Goal: Find specific page/section: Find specific page/section

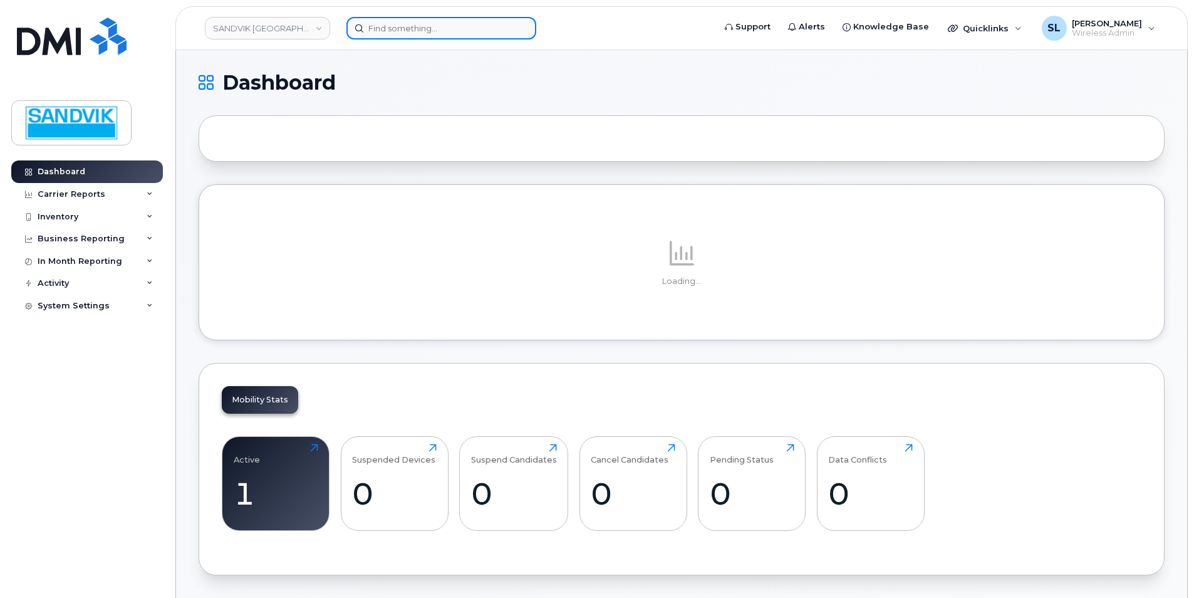
click at [403, 29] on input at bounding box center [441, 28] width 190 height 23
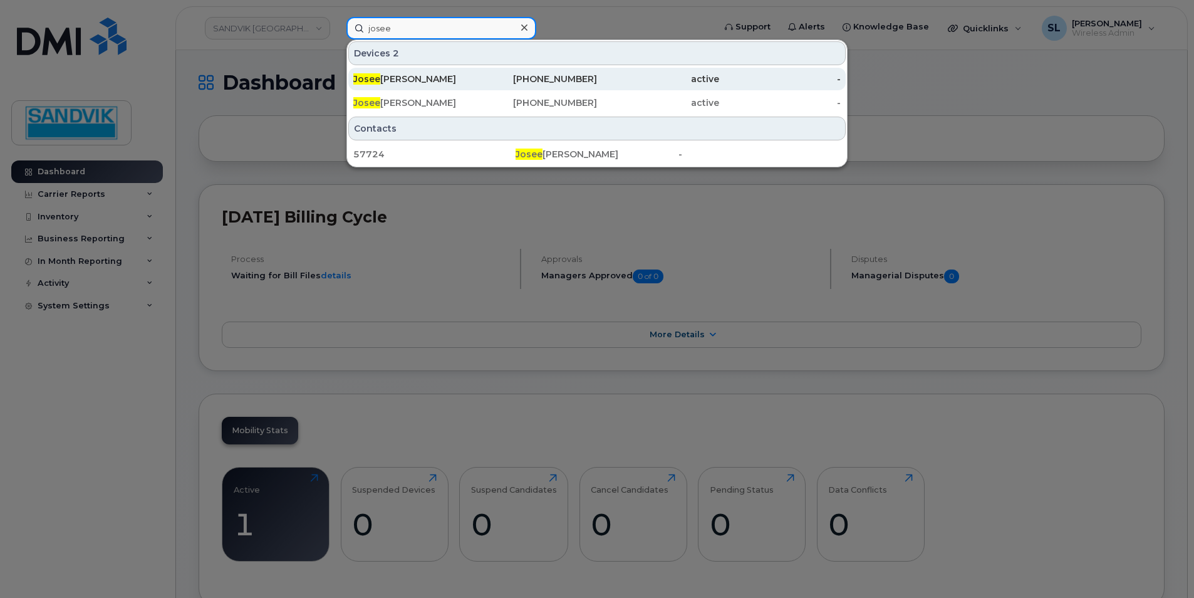
type input "josee"
click at [409, 83] on div "Josee Lizotte" at bounding box center [414, 79] width 122 height 13
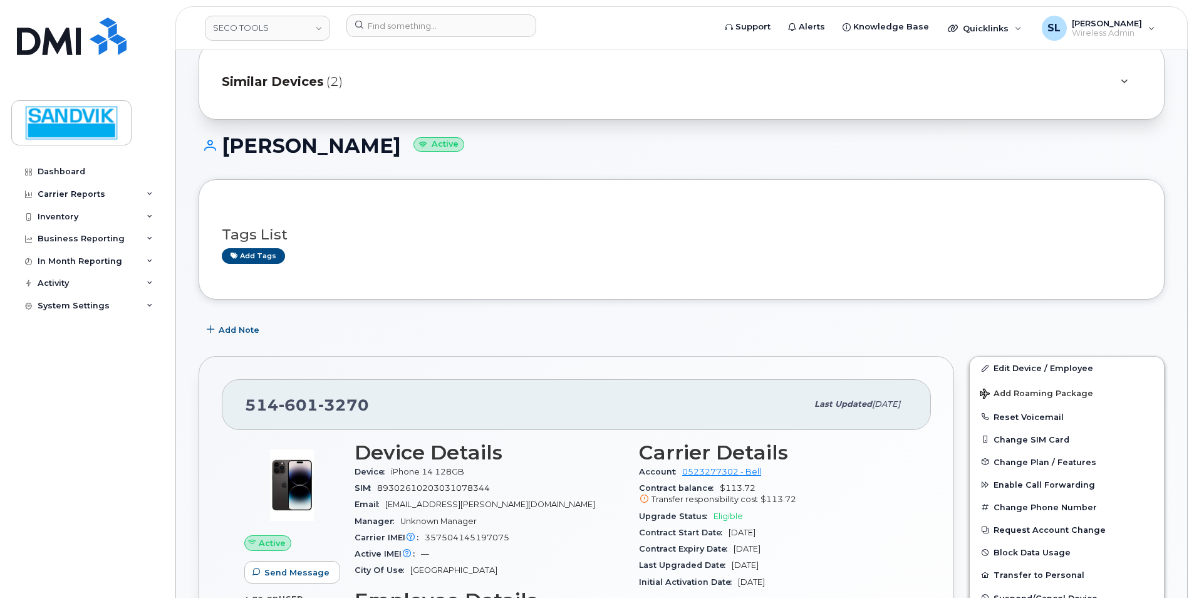
scroll to position [63, 0]
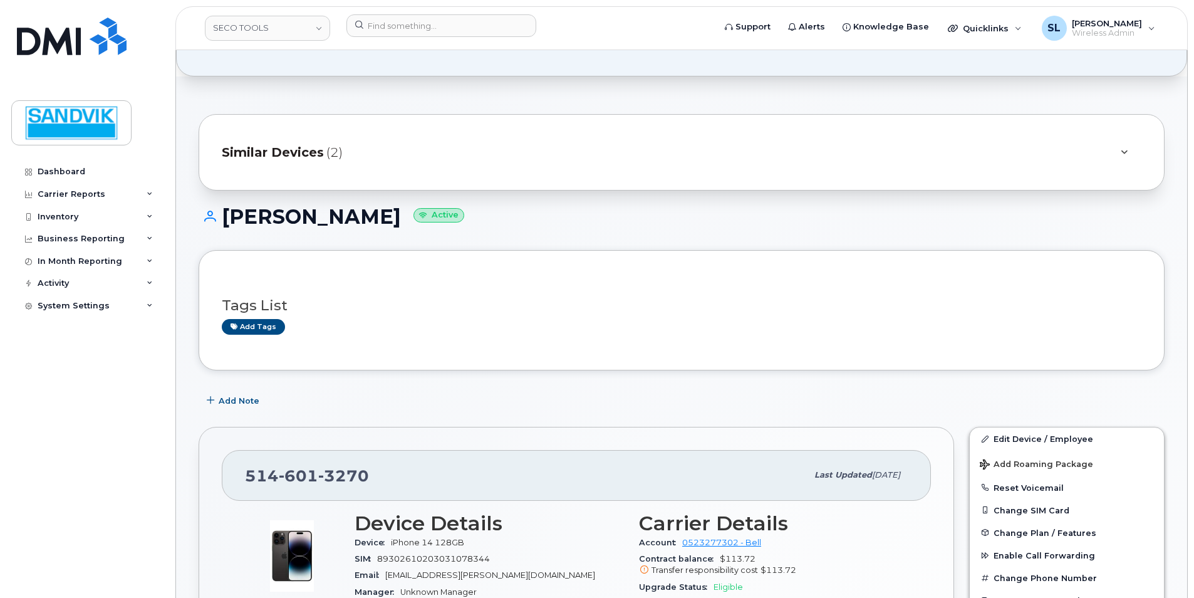
click at [285, 146] on span "Similar Devices" at bounding box center [273, 152] width 102 height 18
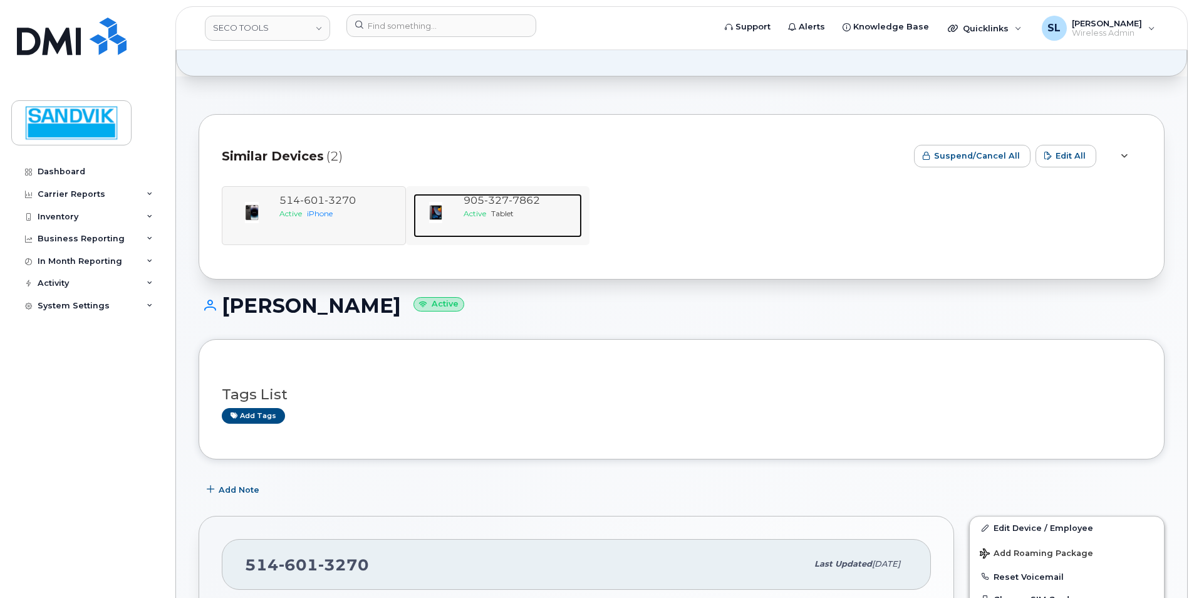
click at [489, 204] on span "327" at bounding box center [496, 200] width 24 height 12
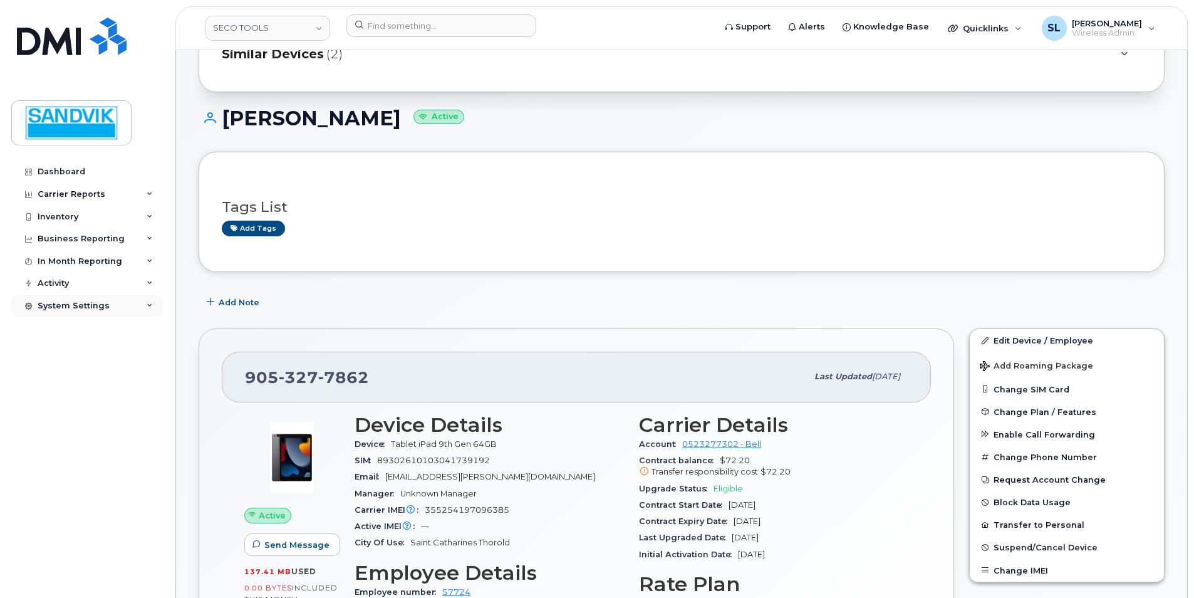
scroll to position [125, 0]
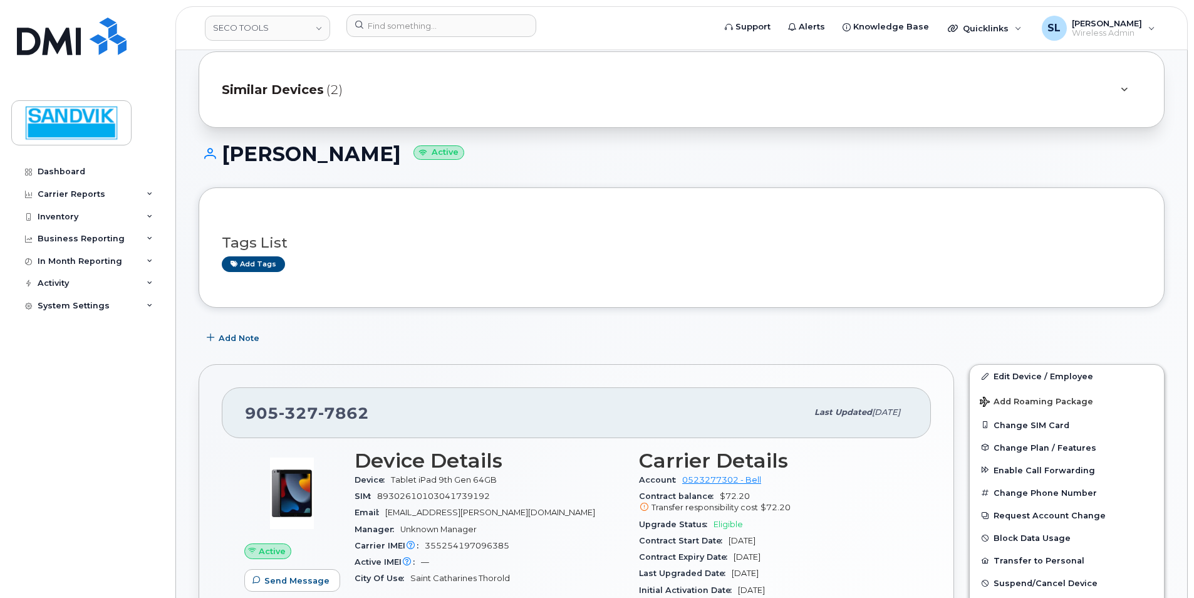
click at [286, 93] on span "Similar Devices" at bounding box center [273, 90] width 102 height 18
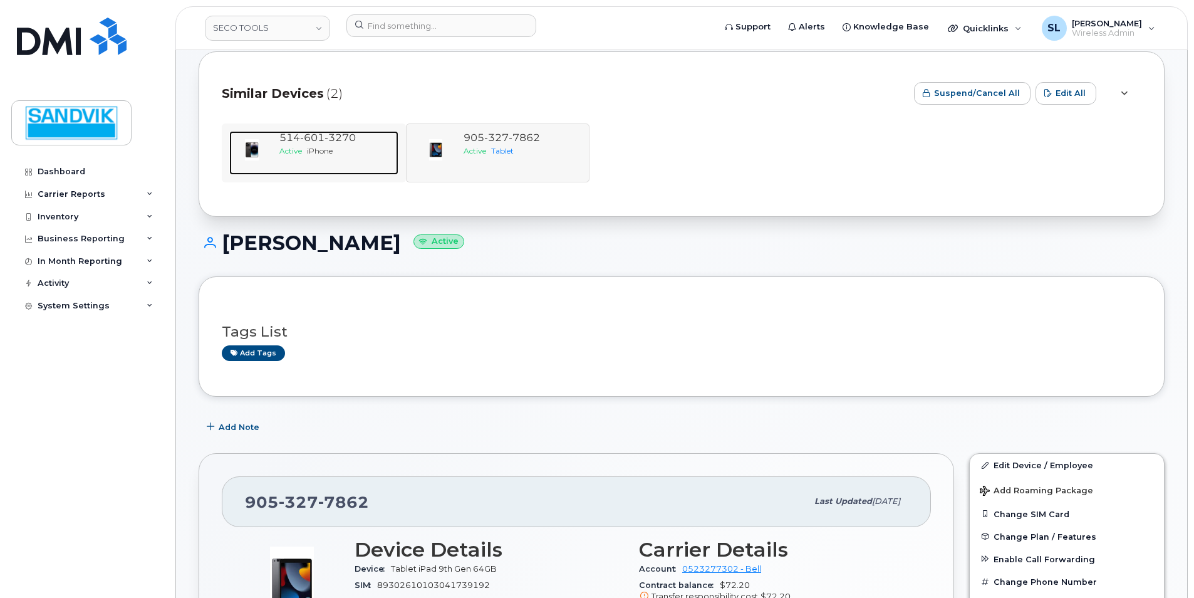
click at [316, 140] on span "601" at bounding box center [312, 138] width 24 height 12
click at [507, 148] on div "[PHONE_NUMBER] Active iPhone [PHONE_NUMBER] Active Tablet" at bounding box center [682, 152] width 920 height 59
click at [338, 142] on span "3270" at bounding box center [340, 138] width 31 height 12
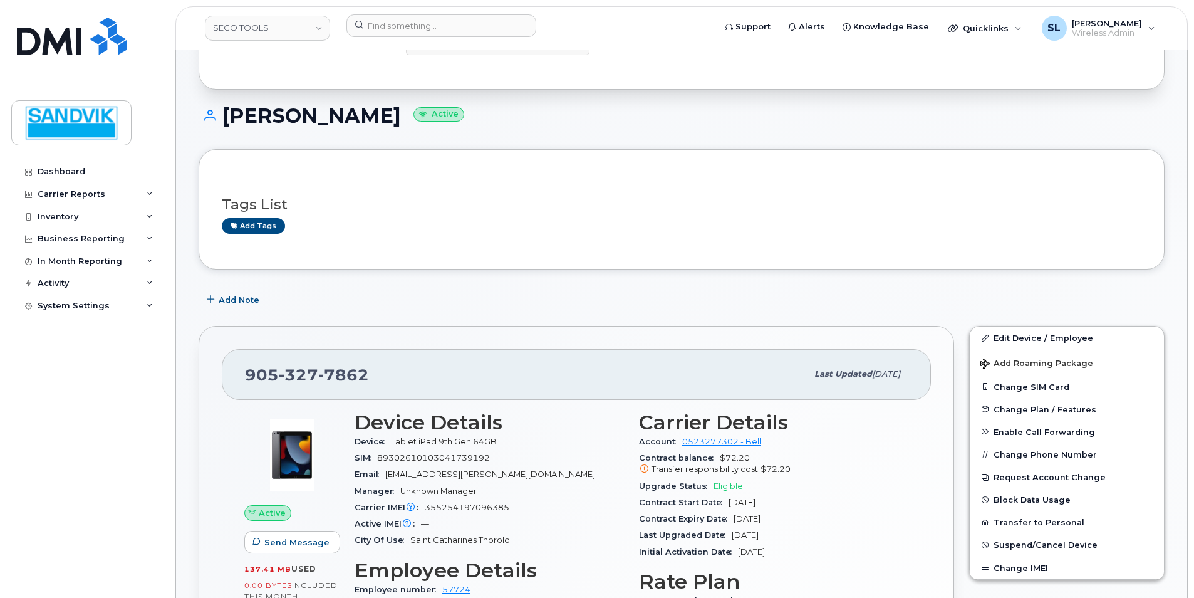
scroll to position [188, 0]
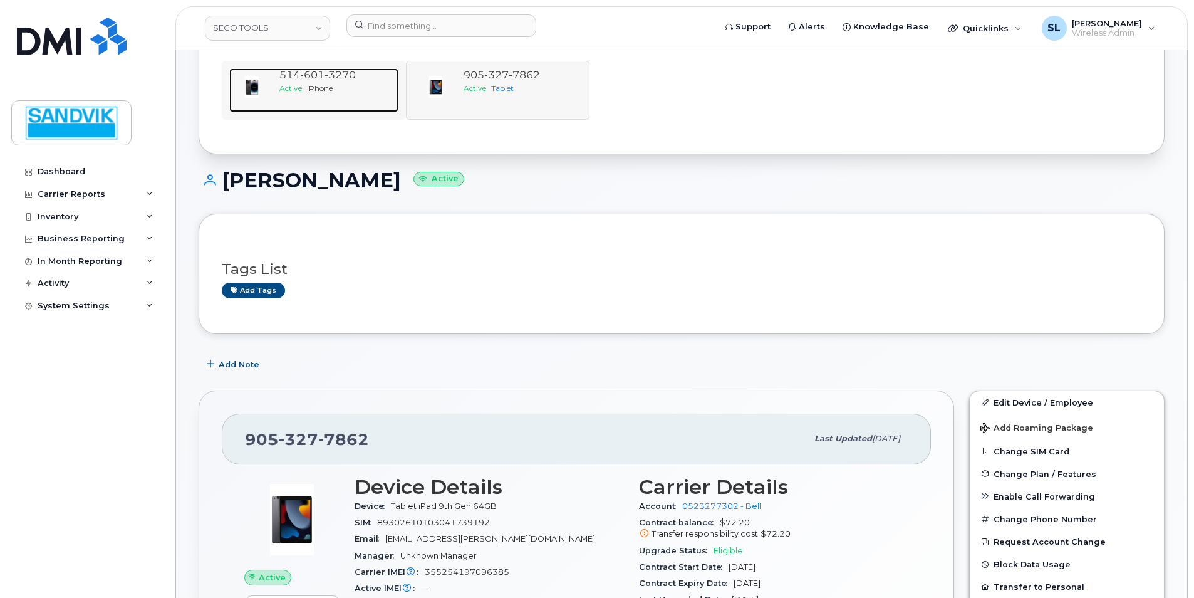
click at [300, 93] on div "514 601 3270 Active iPhone" at bounding box center [336, 90] width 124 height 44
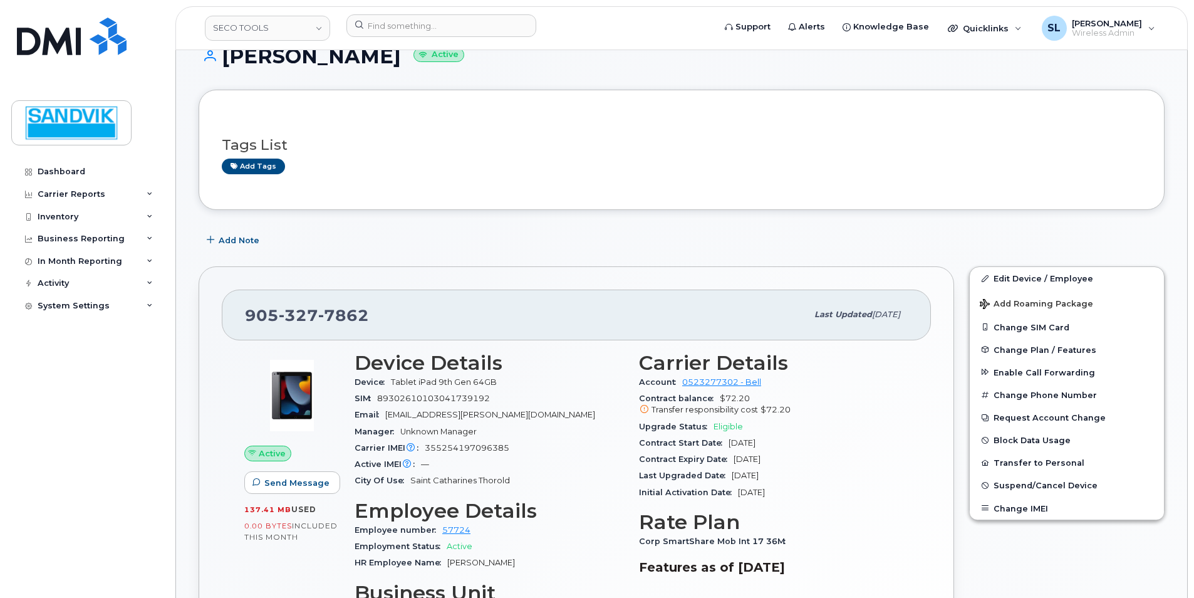
scroll to position [313, 0]
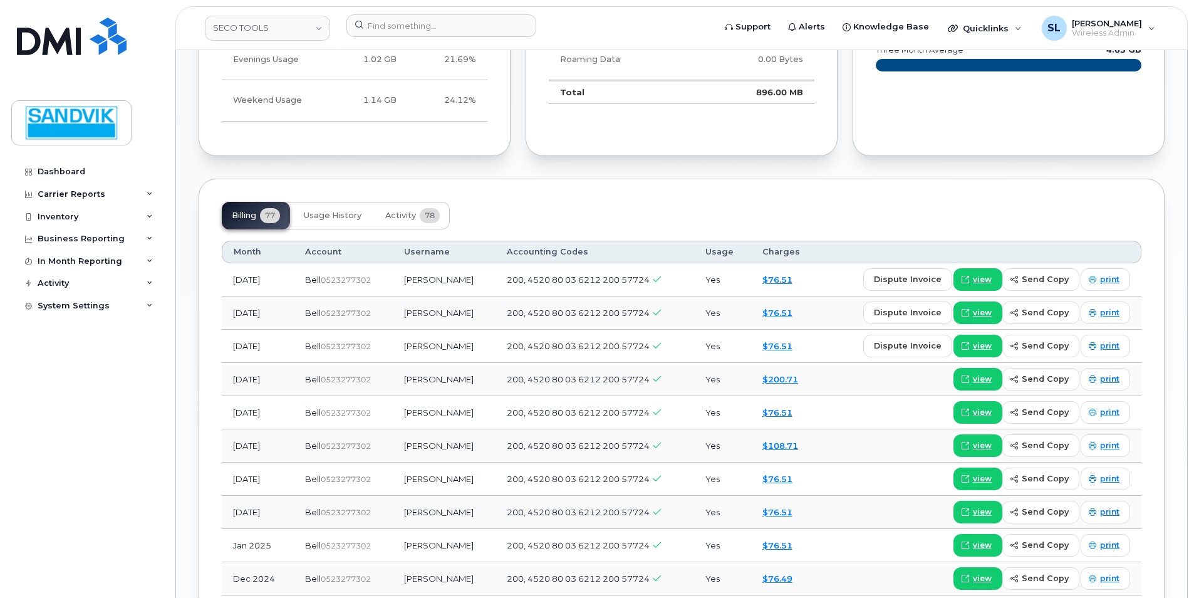
scroll to position [1065, 0]
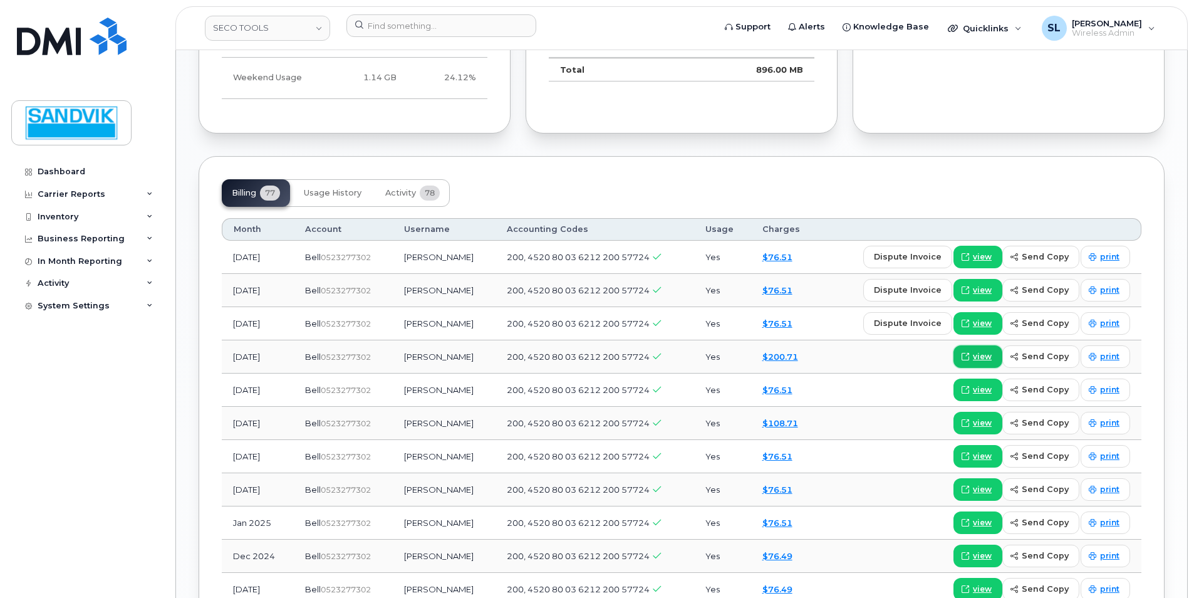
click at [984, 357] on span "view" at bounding box center [982, 356] width 19 height 11
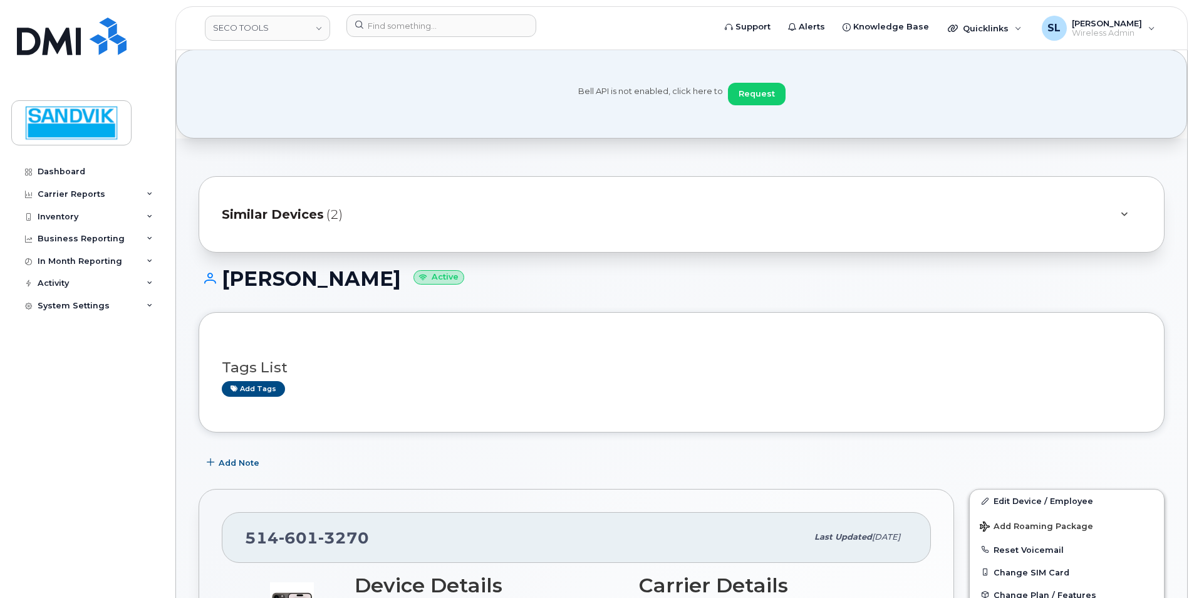
scroll to position [0, 0]
click at [90, 168] on link "Dashboard" at bounding box center [87, 171] width 152 height 23
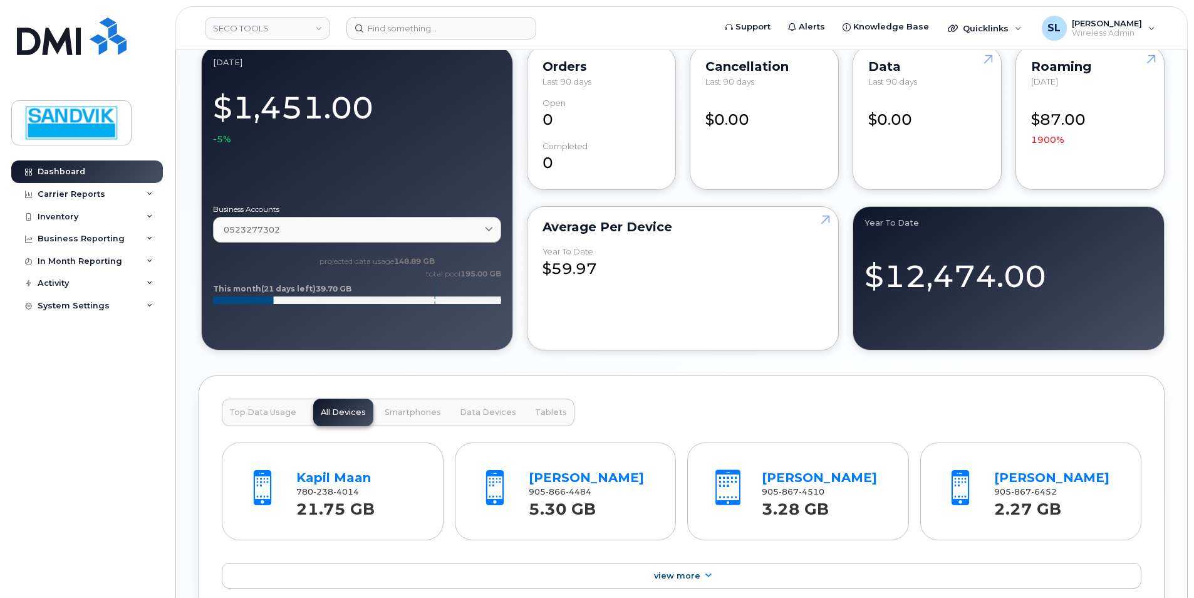
scroll to position [1033, 0]
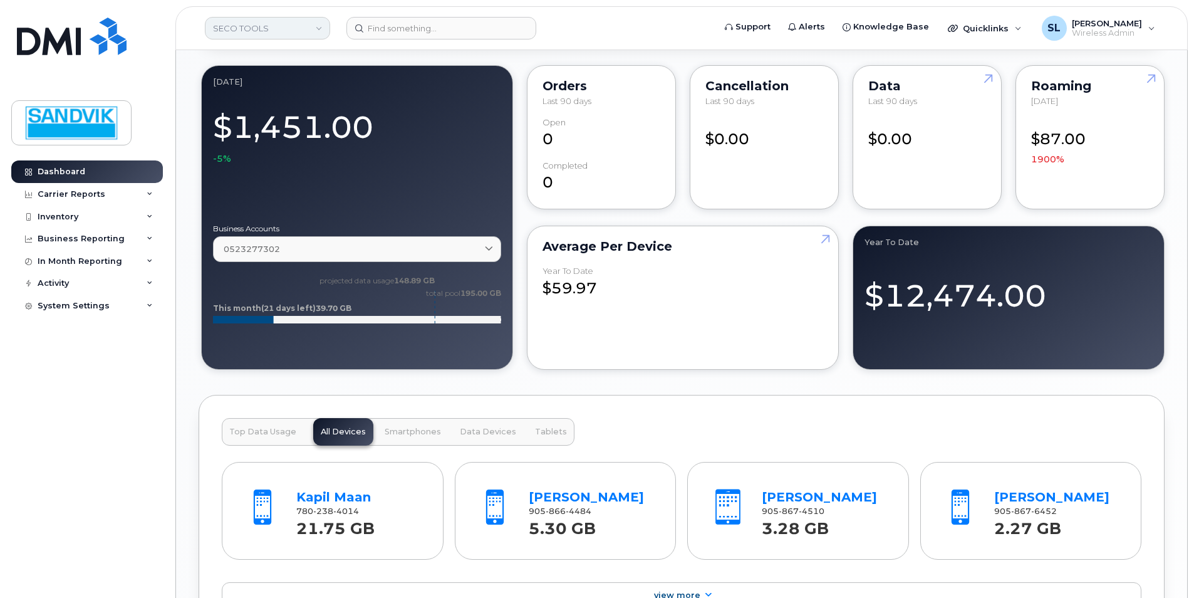
click at [267, 35] on link "SECO TOOLS" at bounding box center [267, 28] width 125 height 23
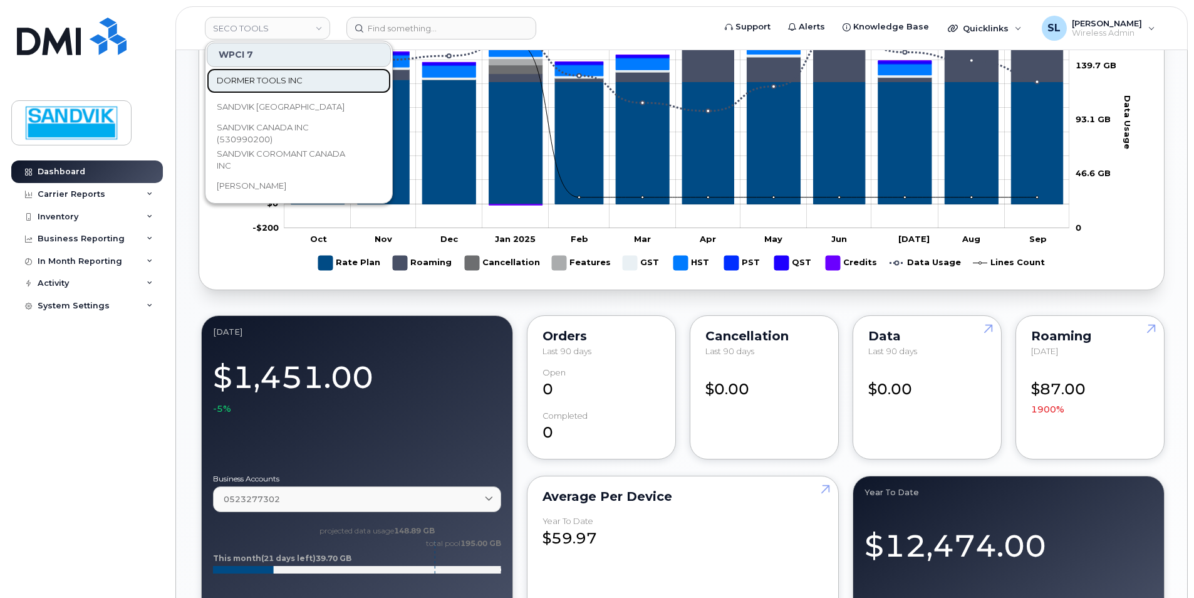
scroll to position [783, 0]
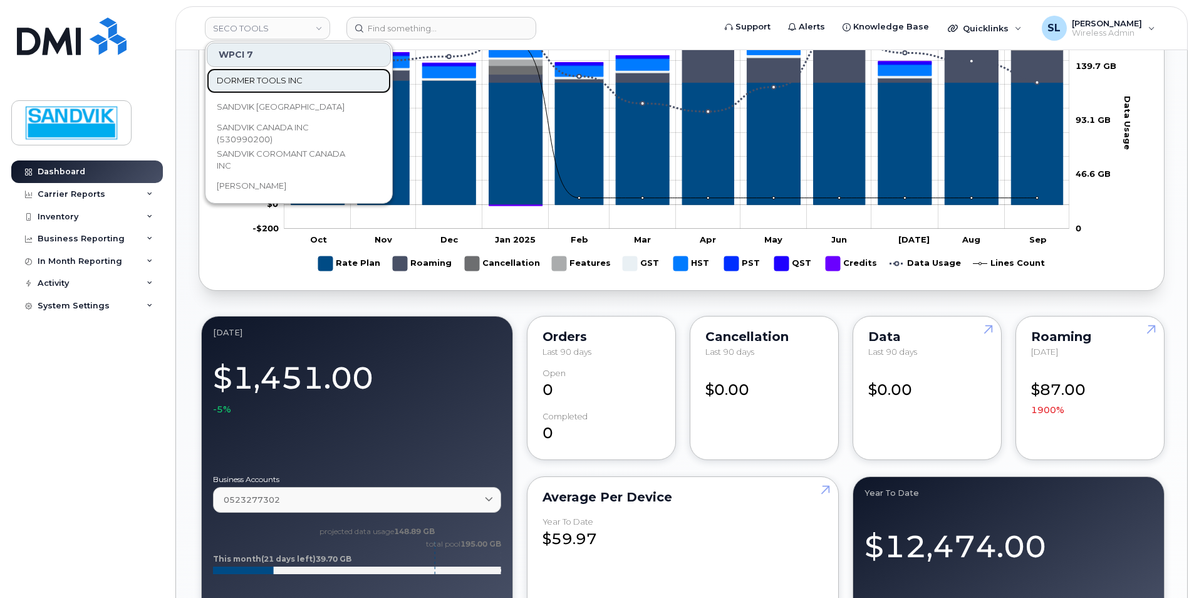
click at [295, 75] on span "DORMER TOOLS INC" at bounding box center [260, 81] width 86 height 13
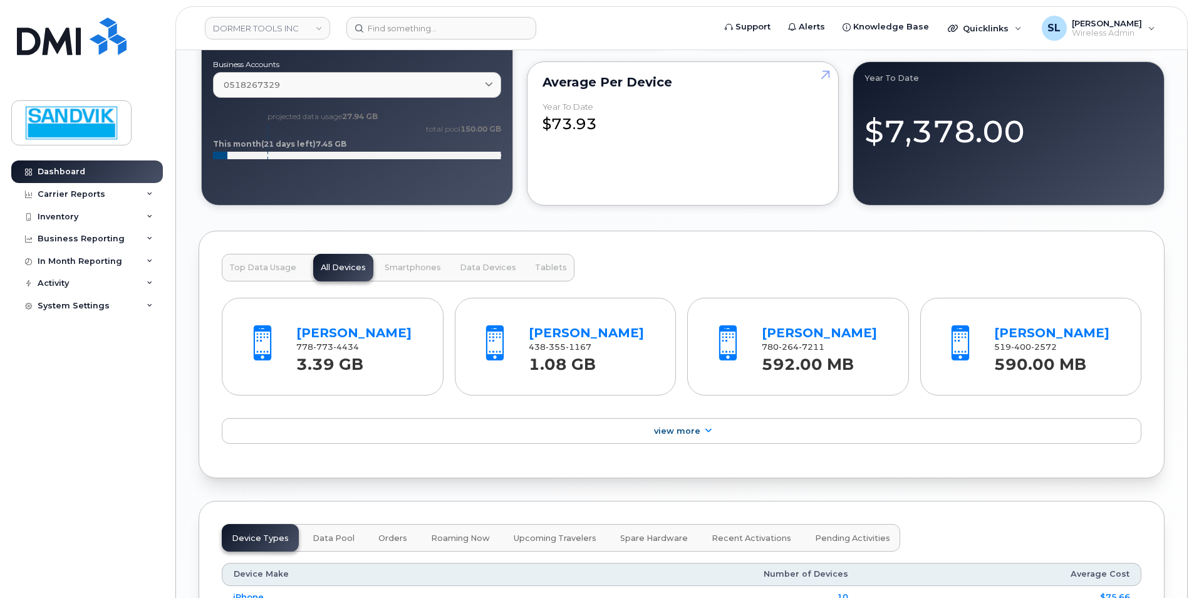
scroll to position [1128, 0]
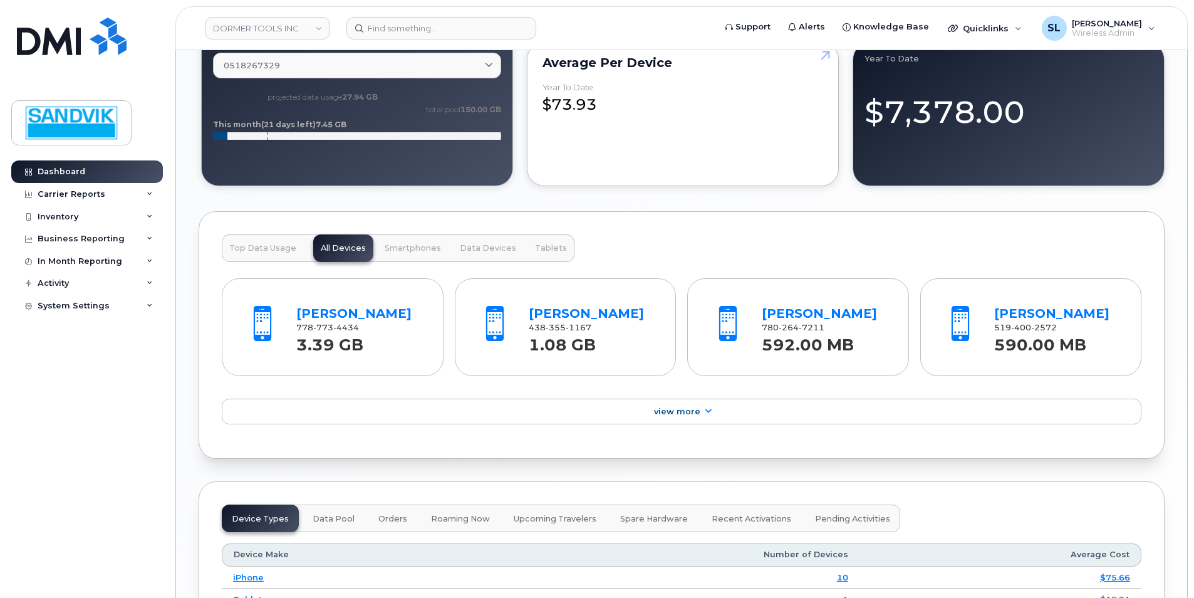
click at [245, 245] on span "Top Data Usage" at bounding box center [262, 248] width 67 height 10
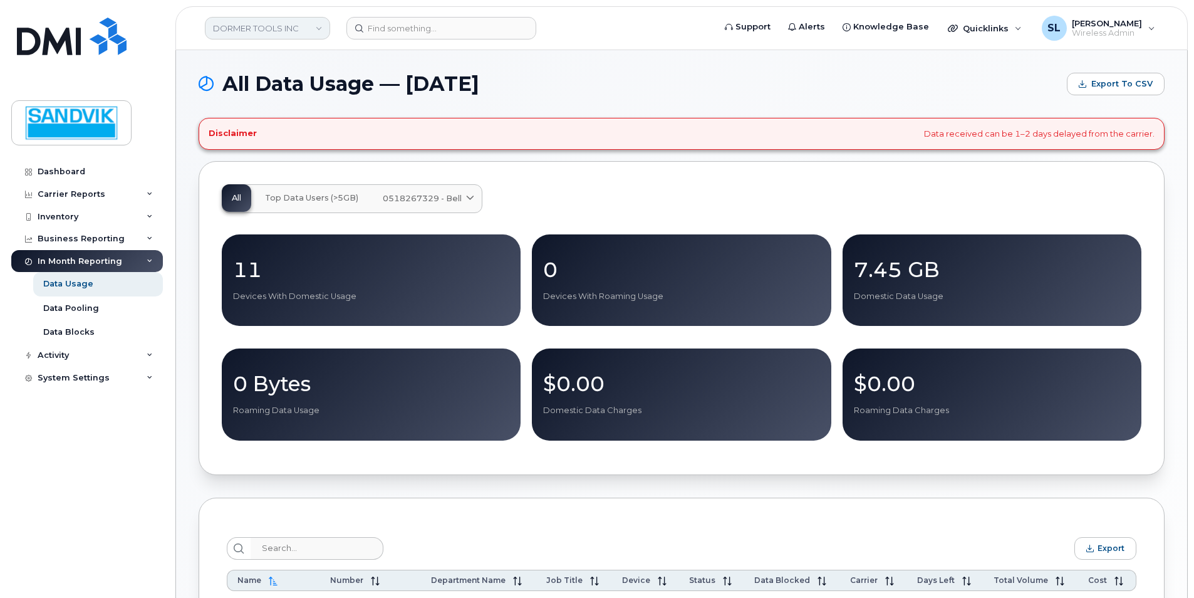
click at [269, 22] on link "DORMER TOOLS INC" at bounding box center [267, 28] width 125 height 23
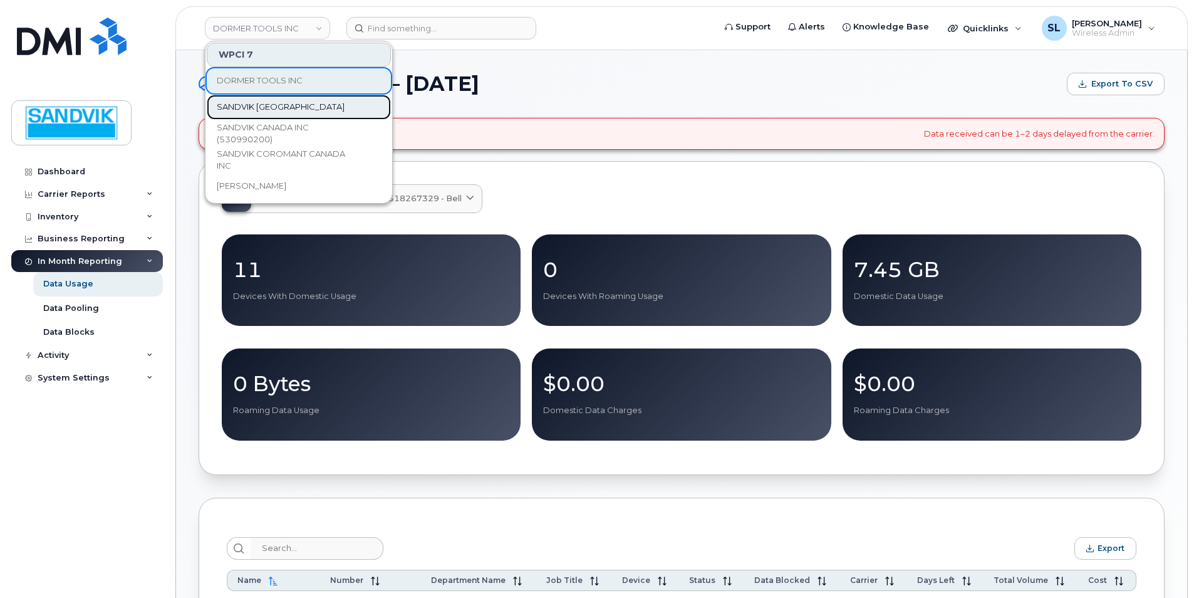
click at [258, 108] on span "SANDVIK [GEOGRAPHIC_DATA]" at bounding box center [281, 107] width 128 height 13
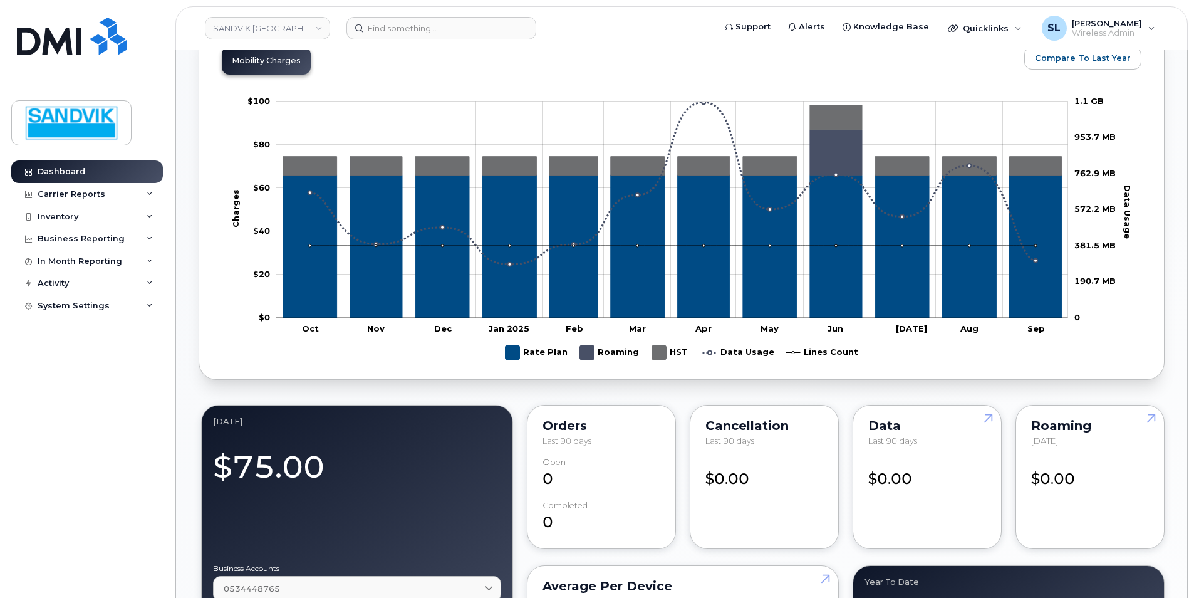
scroll to position [752, 0]
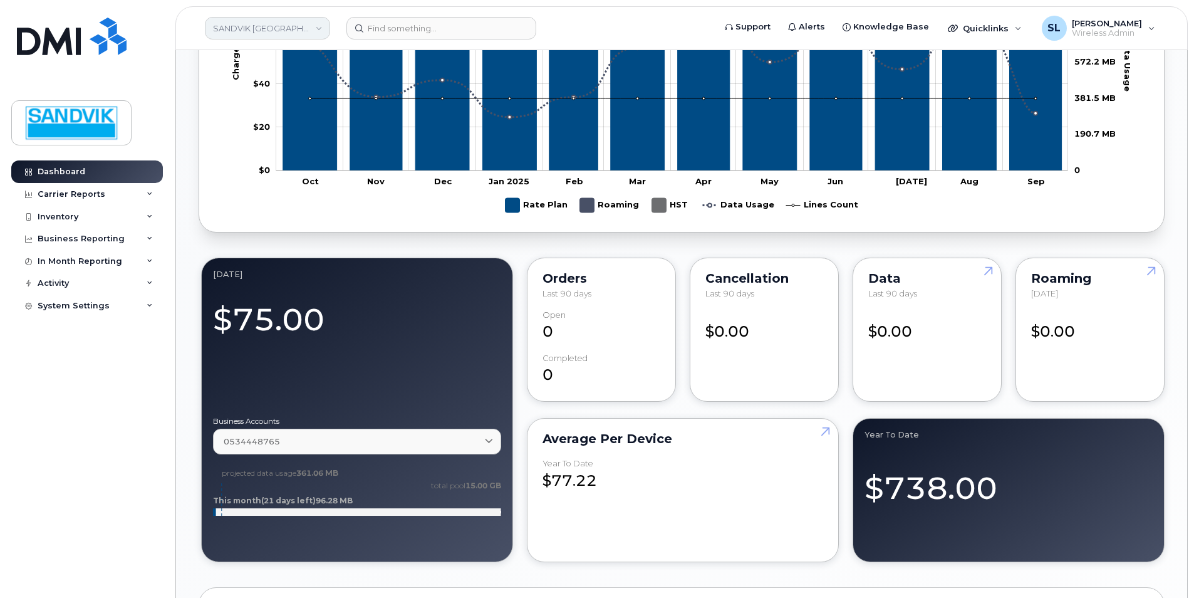
click at [266, 26] on link "SANDVIK [GEOGRAPHIC_DATA]" at bounding box center [267, 28] width 125 height 23
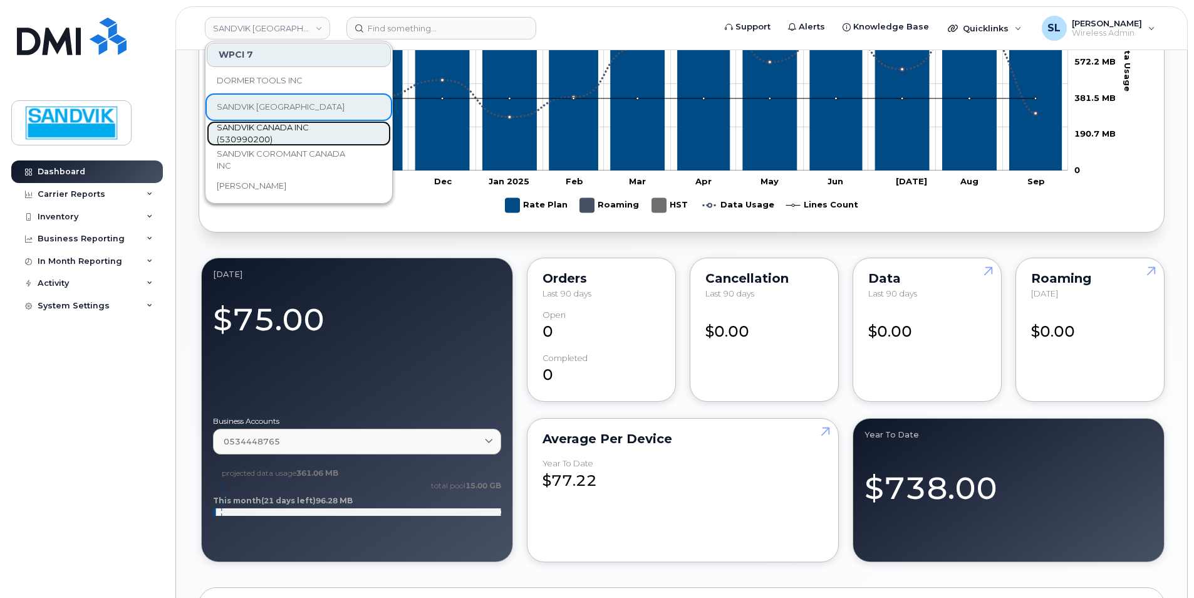
click at [268, 132] on span "SANDVIK CANADA INC (530990200)" at bounding box center [289, 134] width 144 height 24
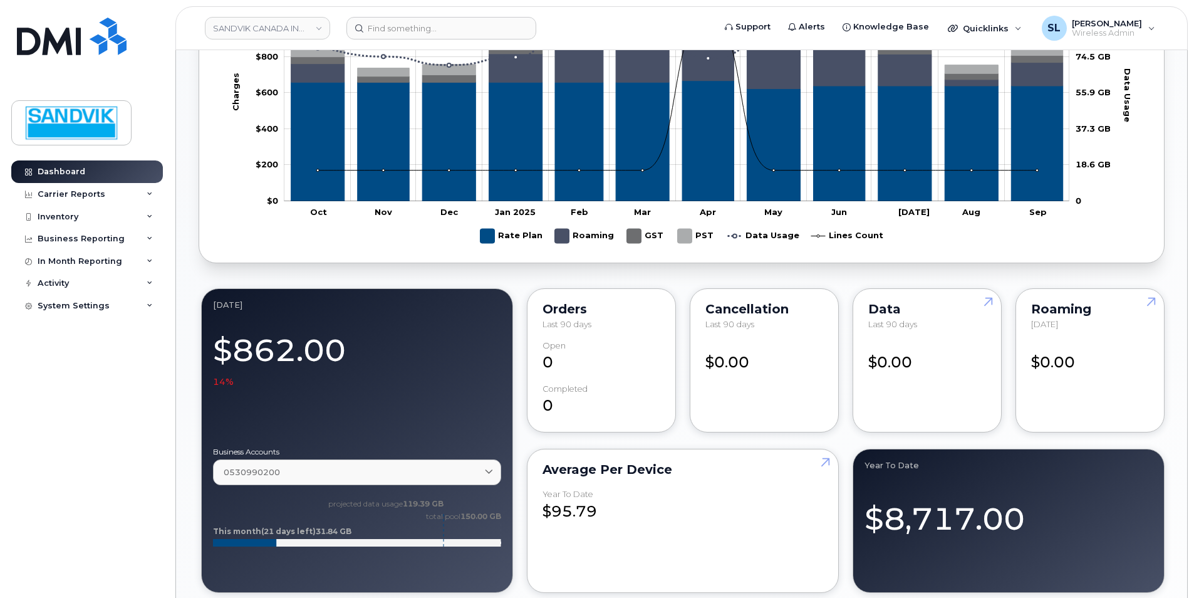
scroll to position [814, 0]
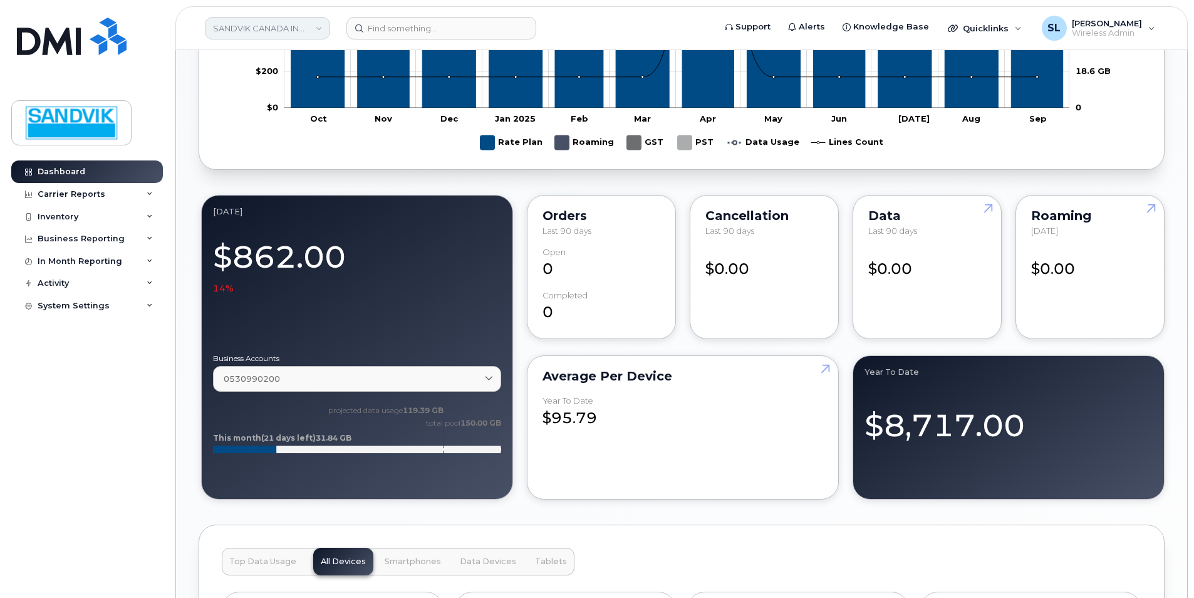
click at [217, 32] on link "SANDVIK CANADA INC (530990200)" at bounding box center [267, 28] width 125 height 23
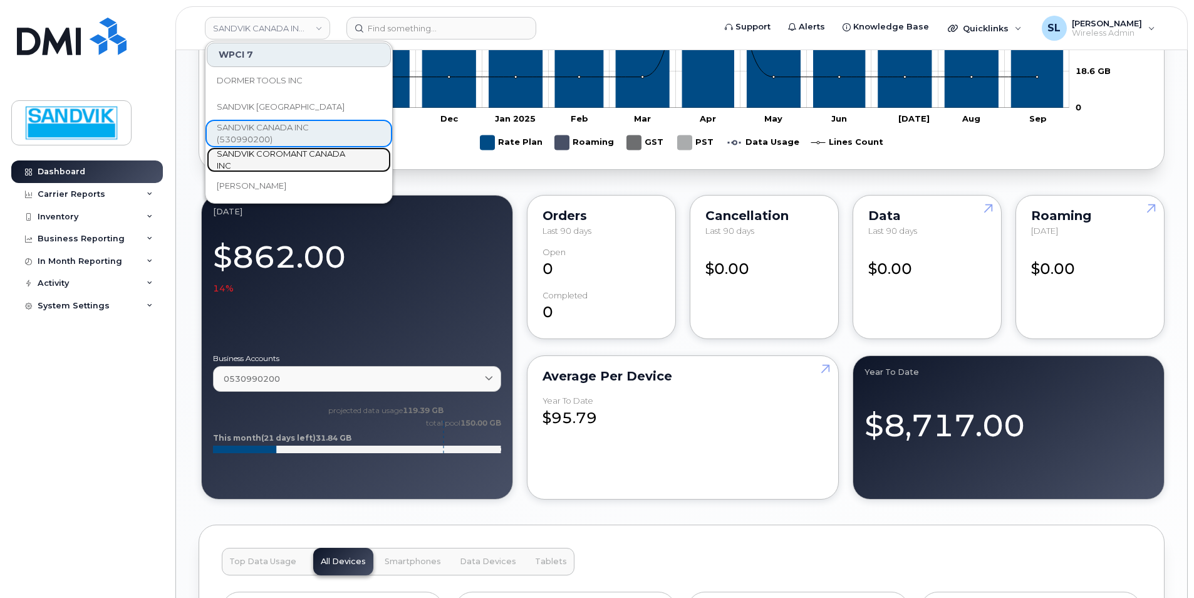
drag, startPoint x: 261, startPoint y: 160, endPoint x: 254, endPoint y: 159, distance: 7.6
click at [261, 160] on span "SANDVIK COROMANT CANADA INC" at bounding box center [289, 160] width 144 height 24
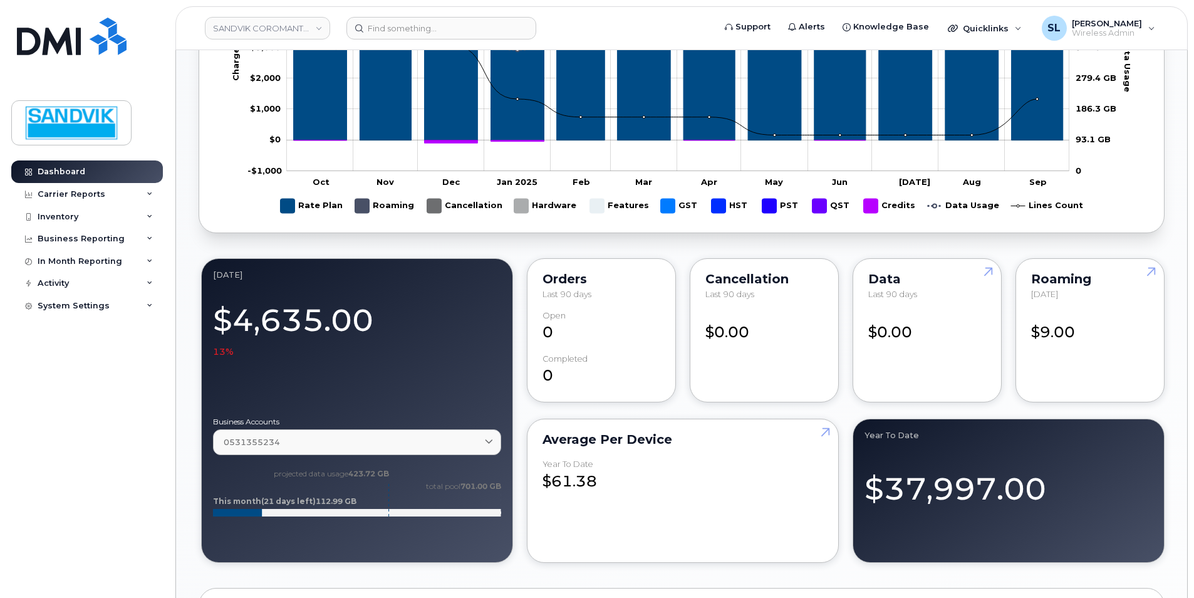
scroll to position [752, 0]
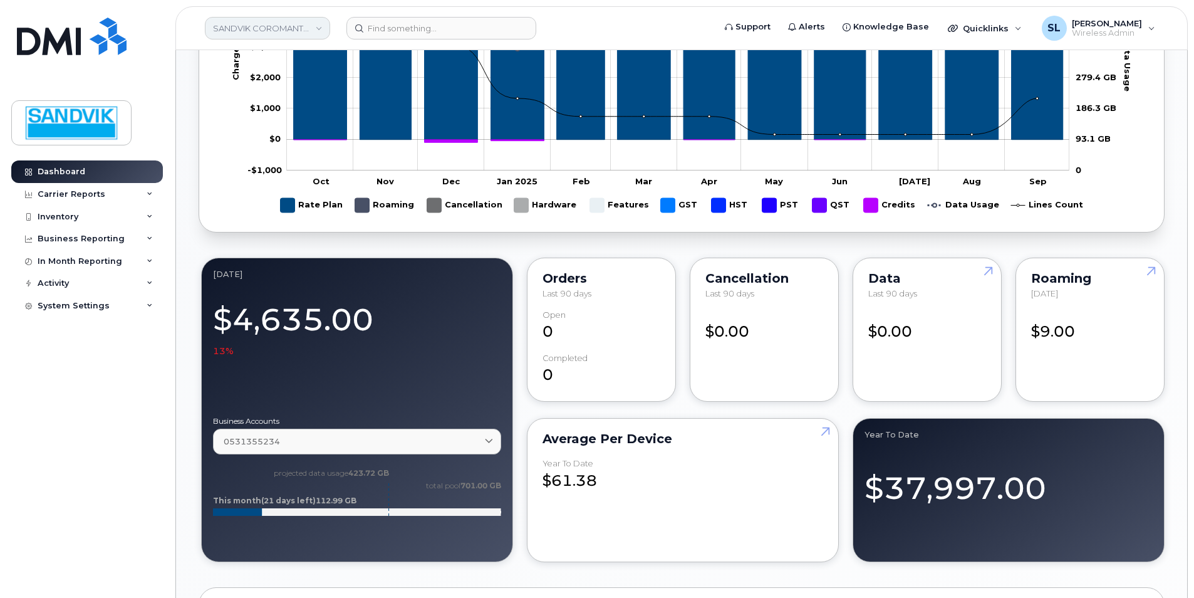
click at [294, 30] on link "SANDVIK COROMANT CANADA INC" at bounding box center [267, 28] width 125 height 23
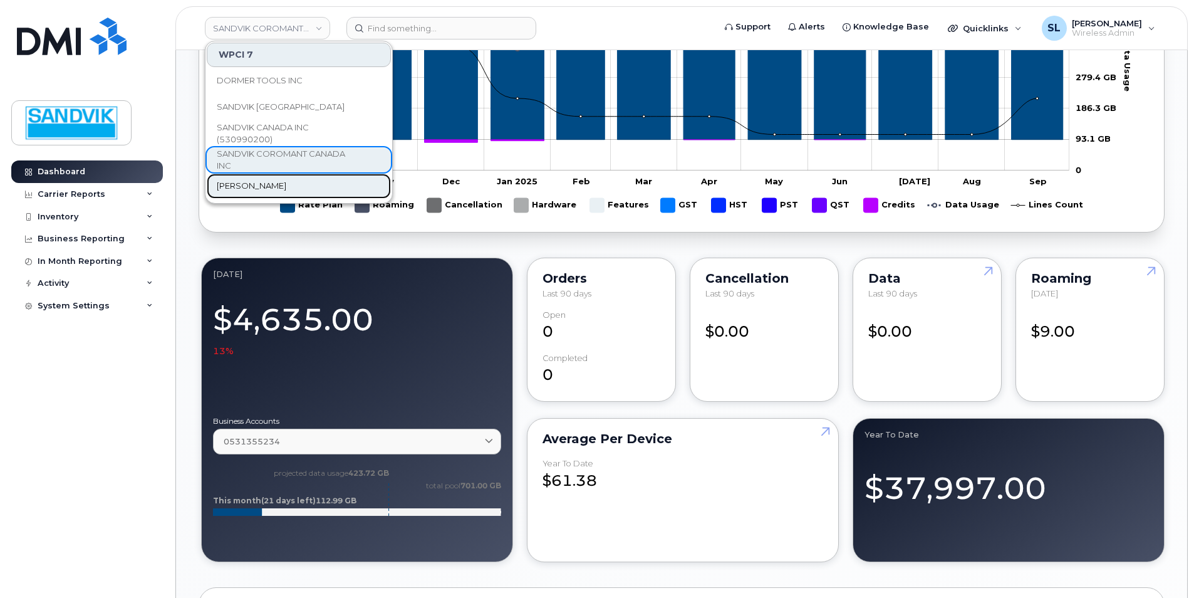
click at [291, 178] on link "[PERSON_NAME]" at bounding box center [299, 186] width 184 height 25
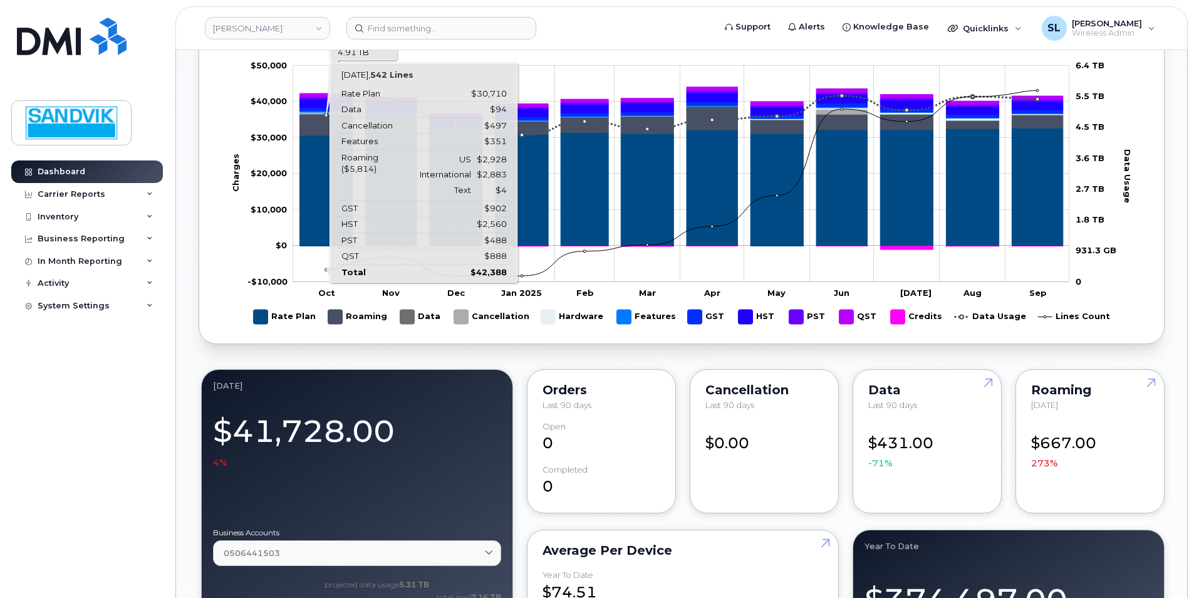
scroll to position [752, 0]
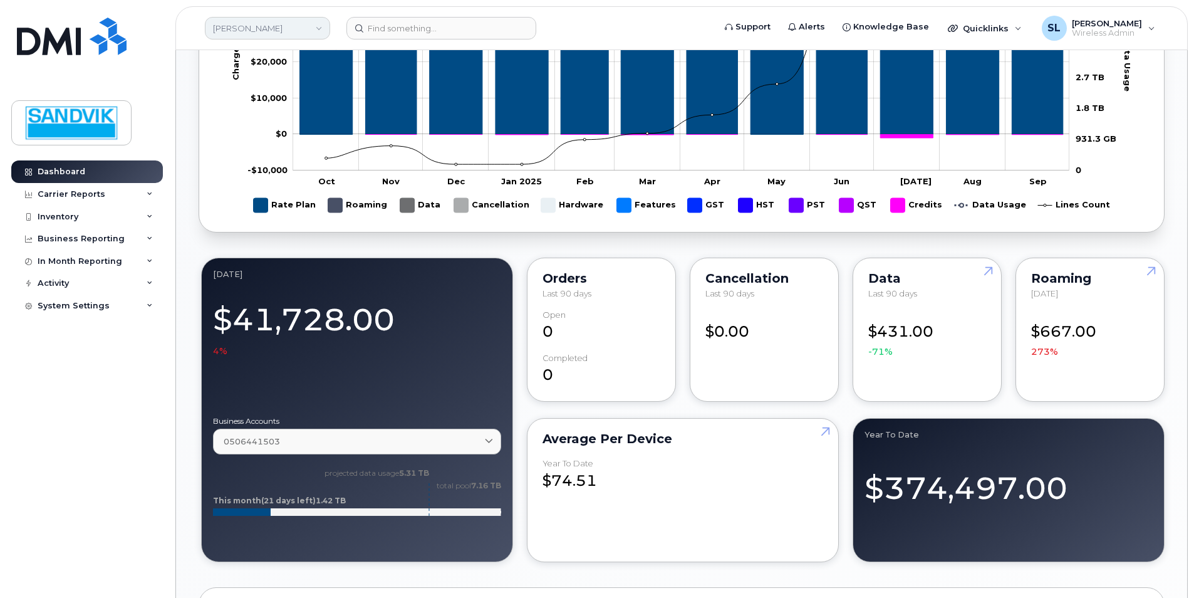
drag, startPoint x: 269, startPoint y: 13, endPoint x: 263, endPoint y: 28, distance: 16.0
click at [269, 13] on header "Sandvik Tamrock Support Alerts Knowledge Base Quicklinks Suspend / Cancel Devic…" at bounding box center [681, 28] width 1012 height 44
click at [263, 28] on link "[PERSON_NAME]" at bounding box center [267, 28] width 125 height 23
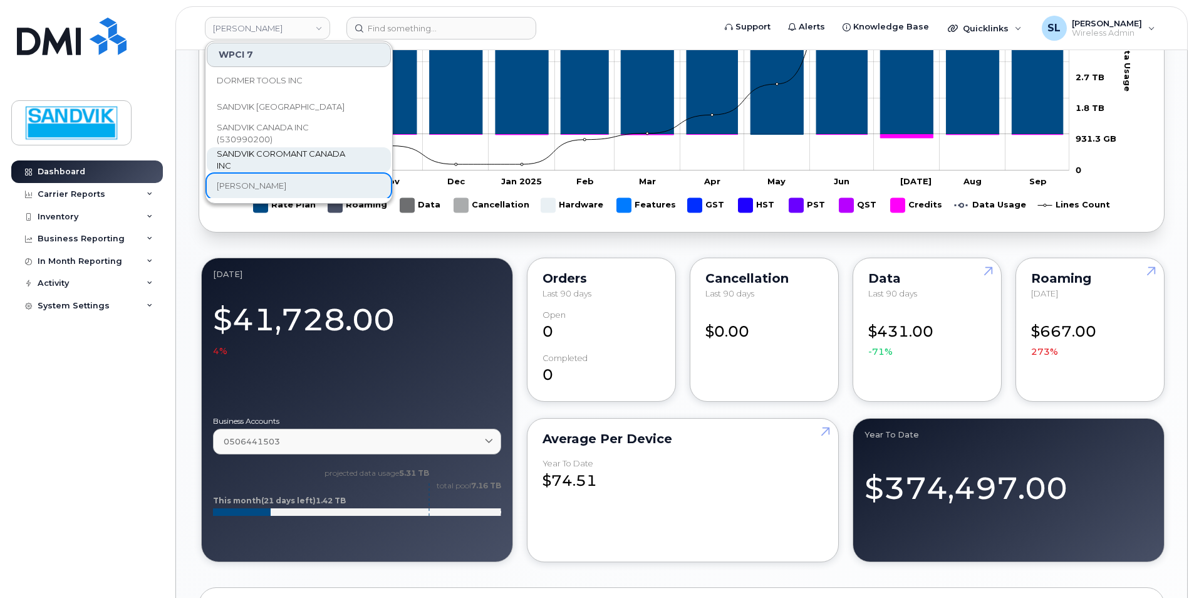
scroll to position [63, 0]
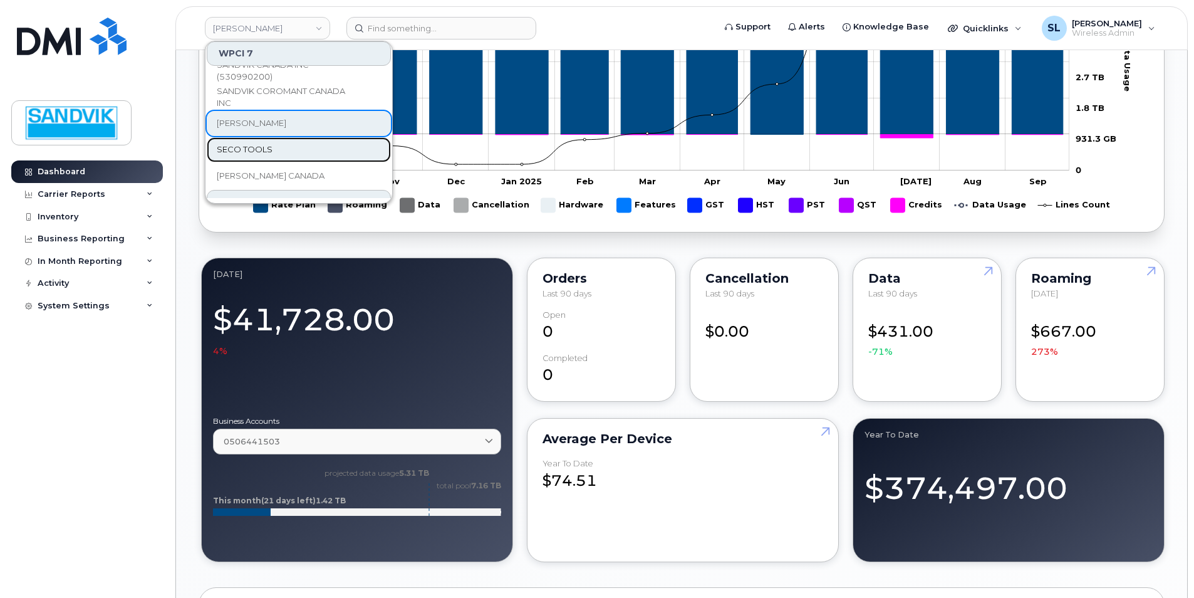
click at [283, 153] on link "SECO TOOLS" at bounding box center [299, 149] width 184 height 25
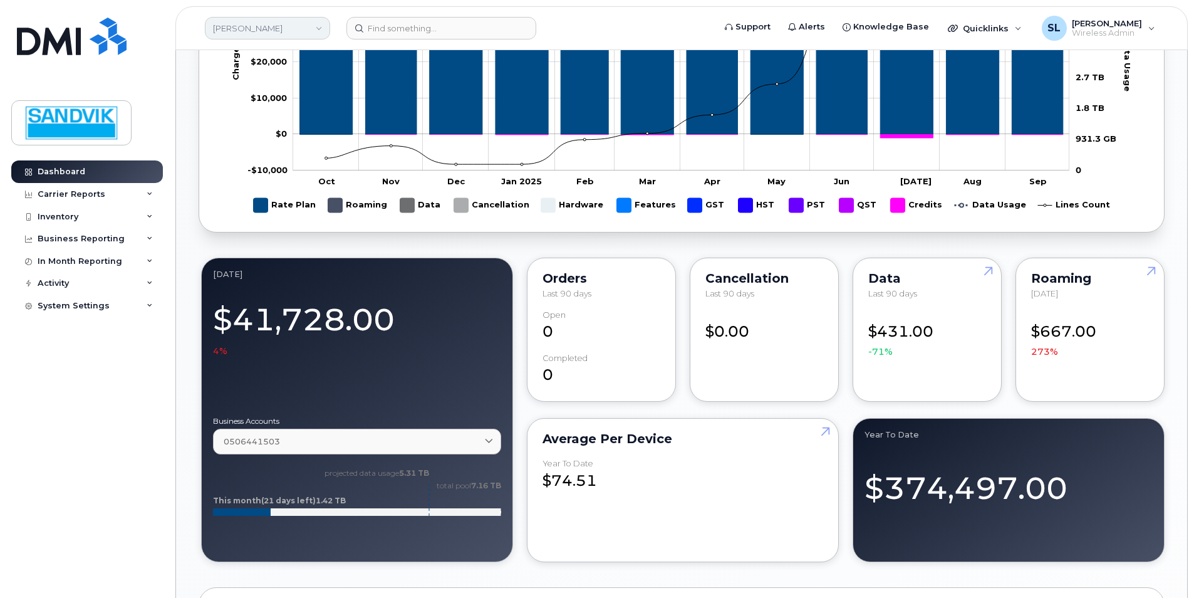
click at [266, 34] on link "[PERSON_NAME]" at bounding box center [267, 28] width 125 height 23
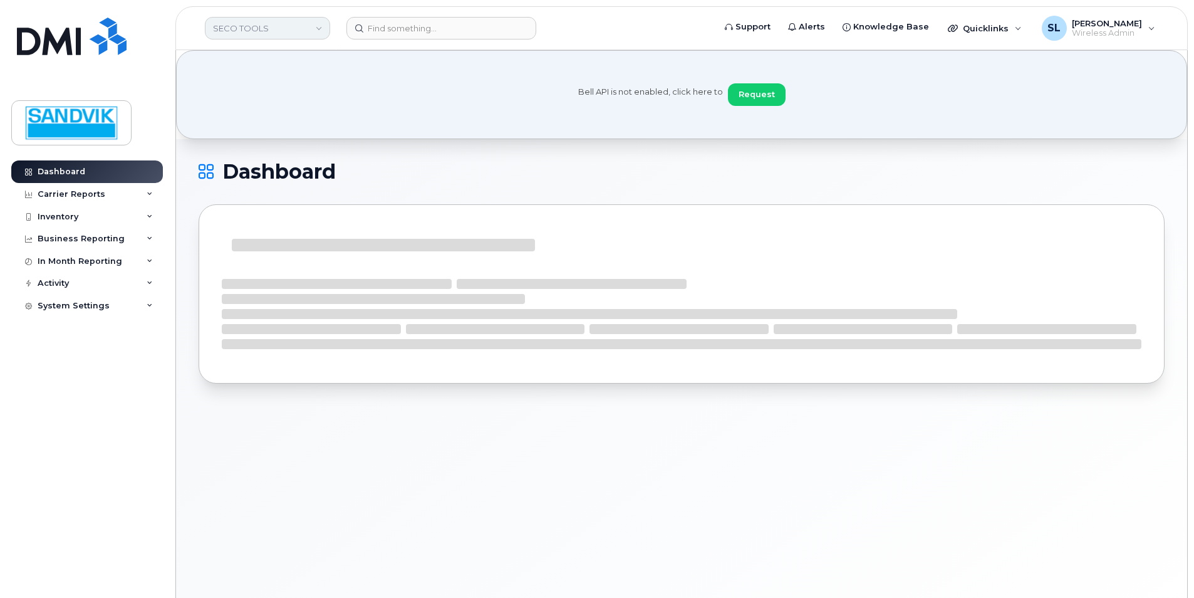
click at [261, 25] on link "SECO TOOLS" at bounding box center [267, 28] width 125 height 23
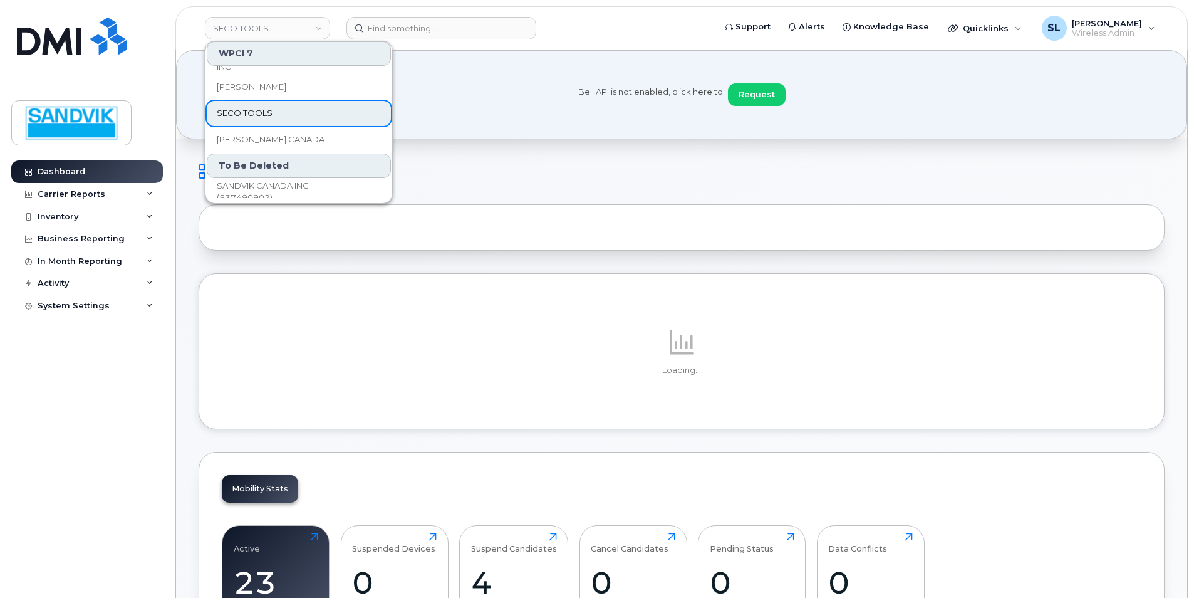
scroll to position [107, 0]
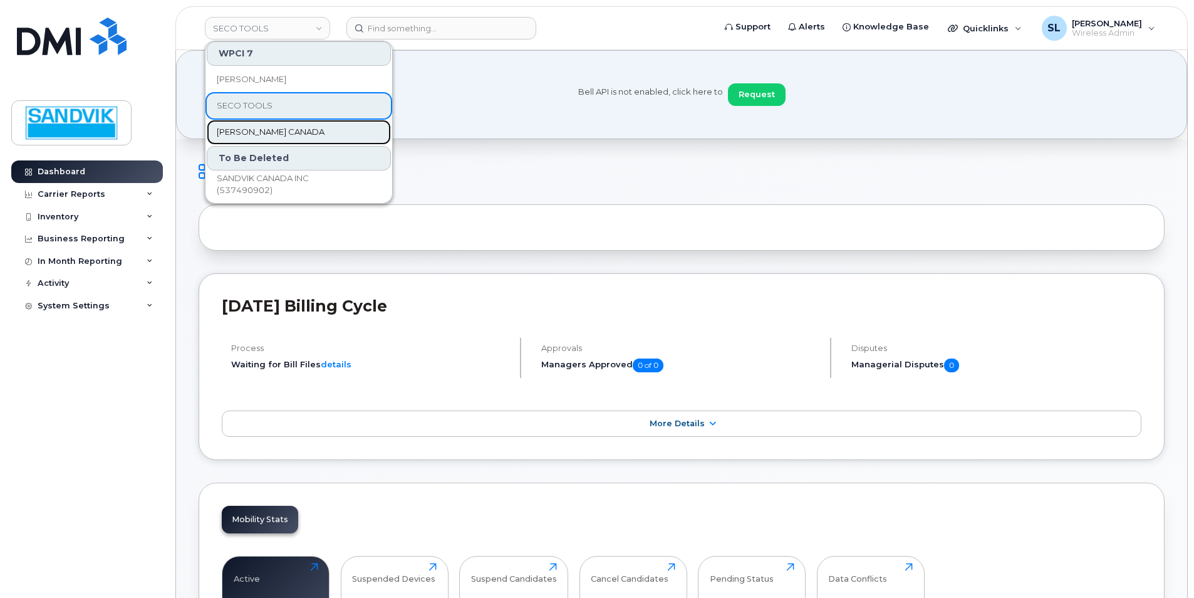
click at [263, 130] on span "[PERSON_NAME] CANADA" at bounding box center [271, 132] width 108 height 13
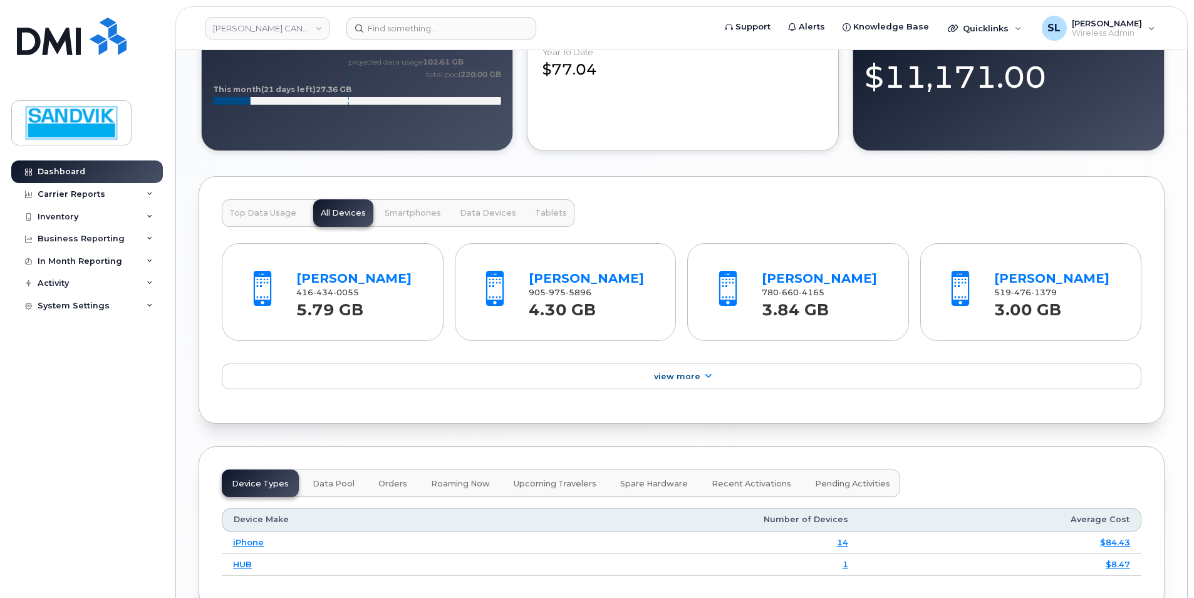
scroll to position [1253, 0]
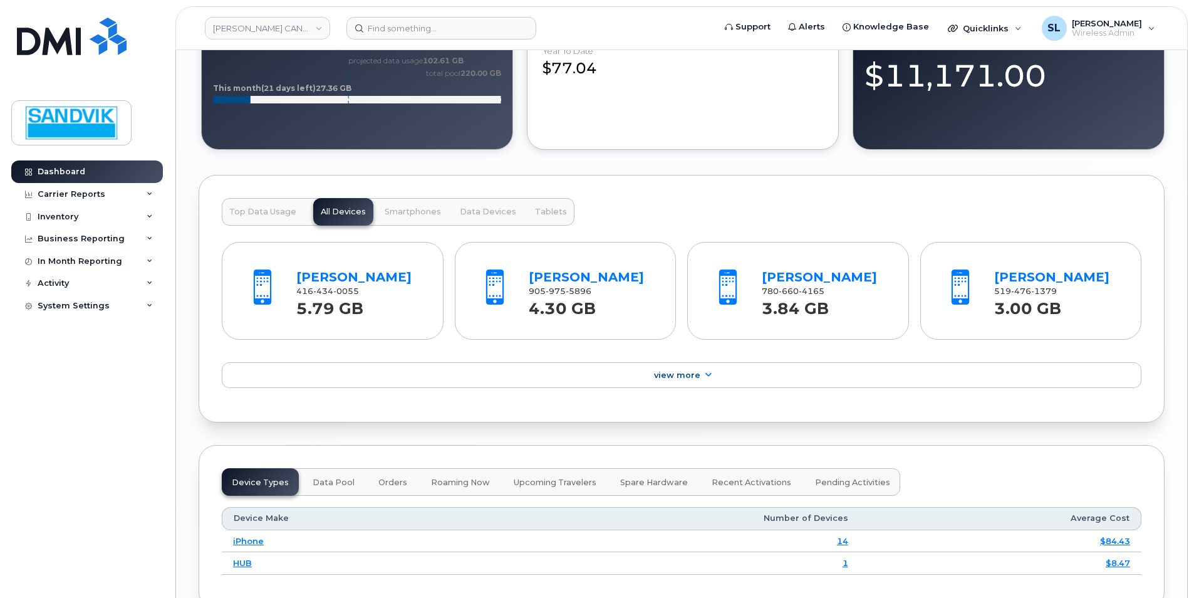
click at [301, 288] on span "[PHONE_NUMBER]" at bounding box center [327, 290] width 63 height 9
click at [312, 276] on link "[PERSON_NAME]" at bounding box center [353, 276] width 115 height 15
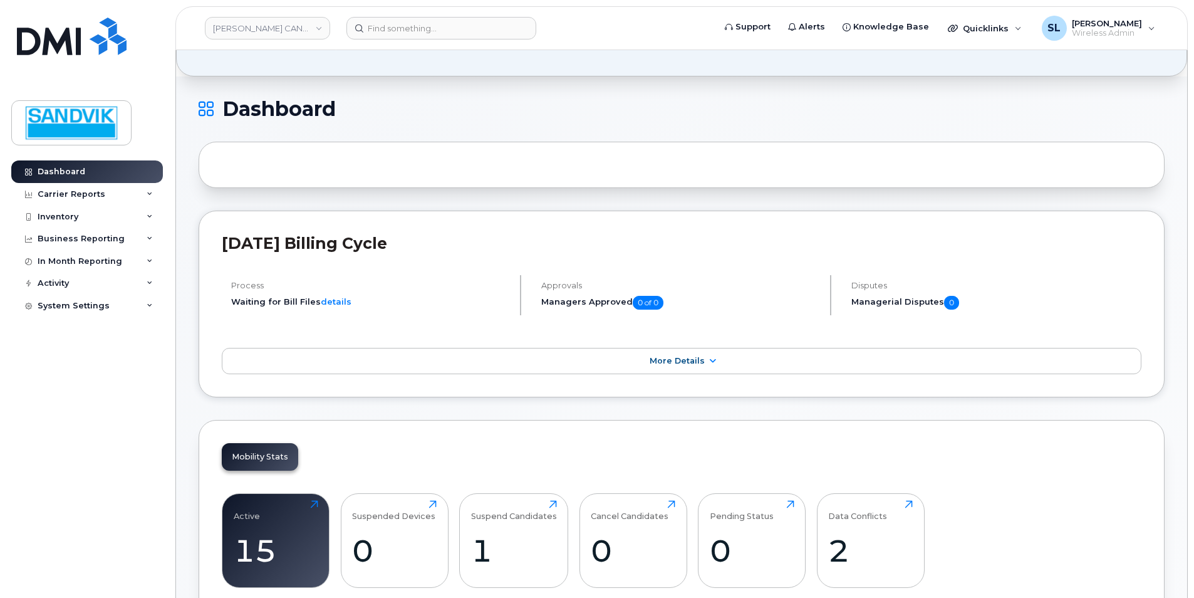
scroll to position [0, 0]
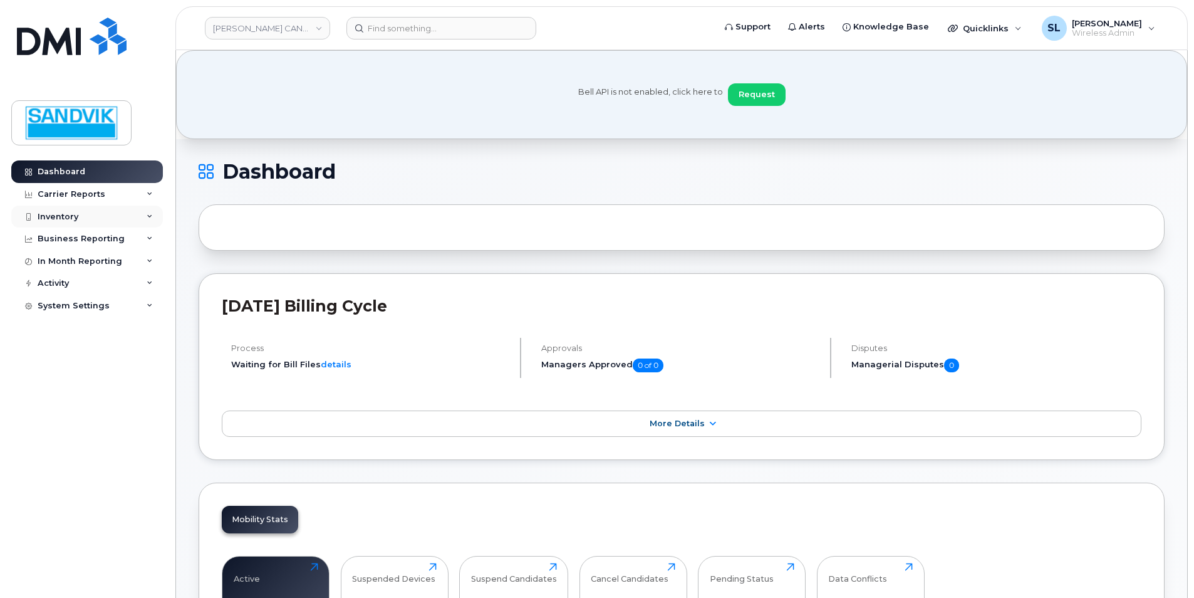
click at [74, 220] on div "Inventory" at bounding box center [58, 217] width 41 height 10
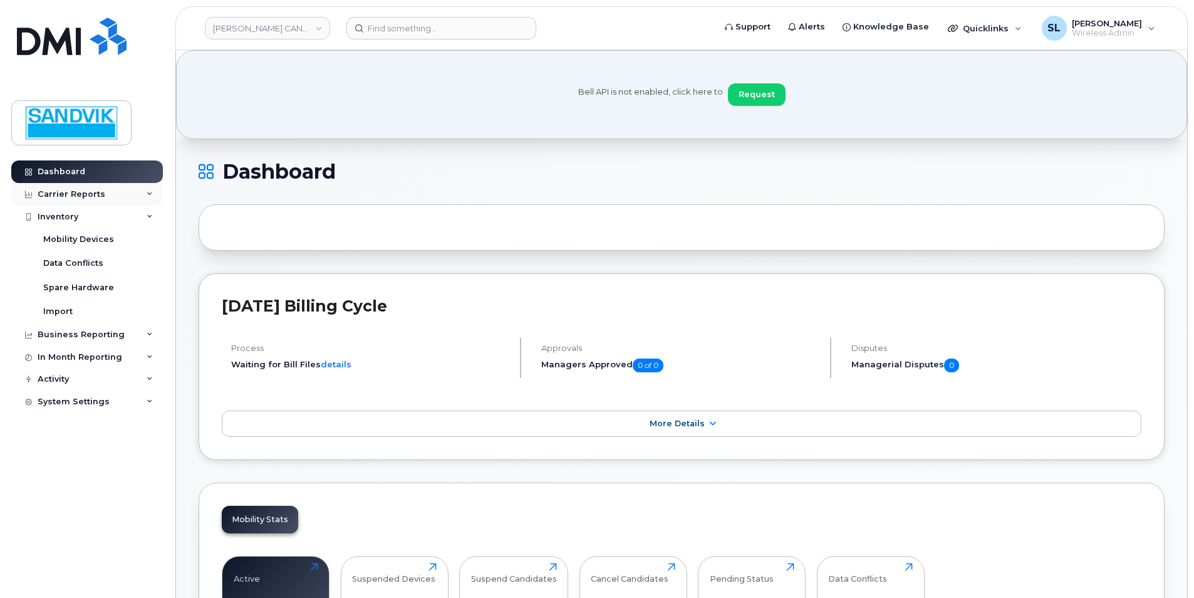
click at [85, 199] on div "Carrier Reports" at bounding box center [87, 194] width 152 height 23
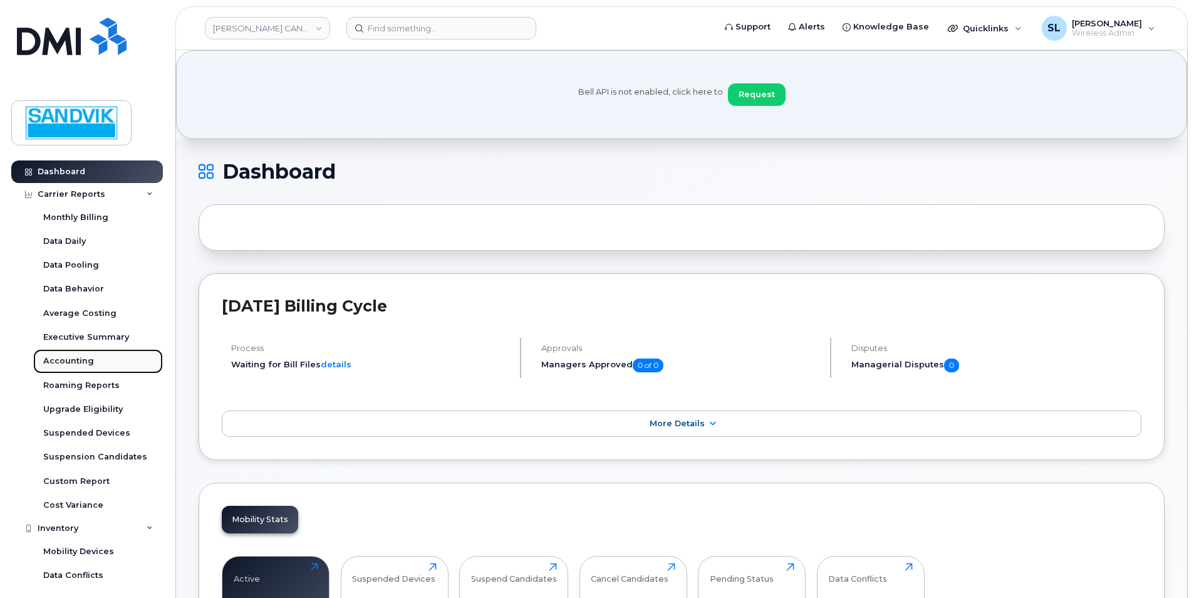
click at [58, 358] on div "Accounting" at bounding box center [68, 360] width 51 height 11
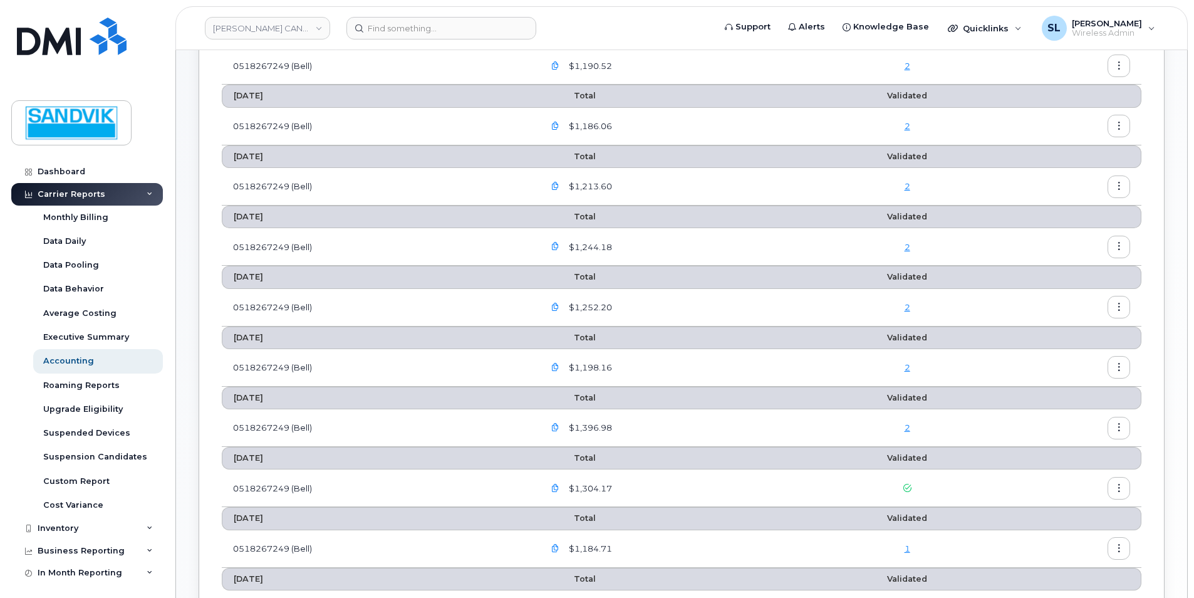
scroll to position [229, 0]
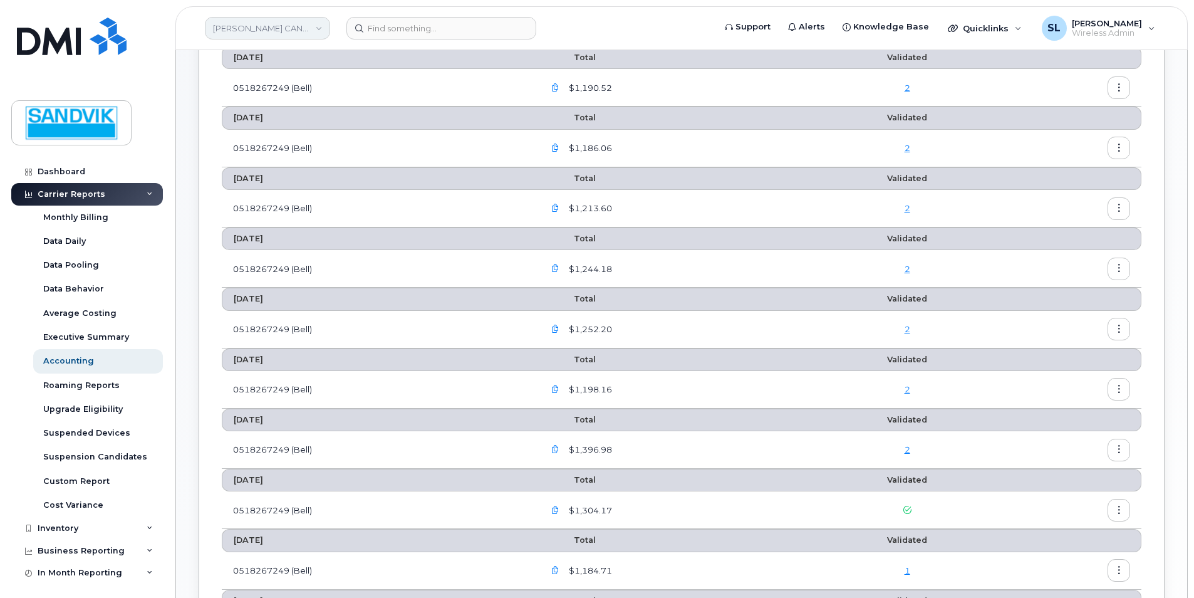
click at [261, 29] on link "[PERSON_NAME] CANADA" at bounding box center [267, 28] width 125 height 23
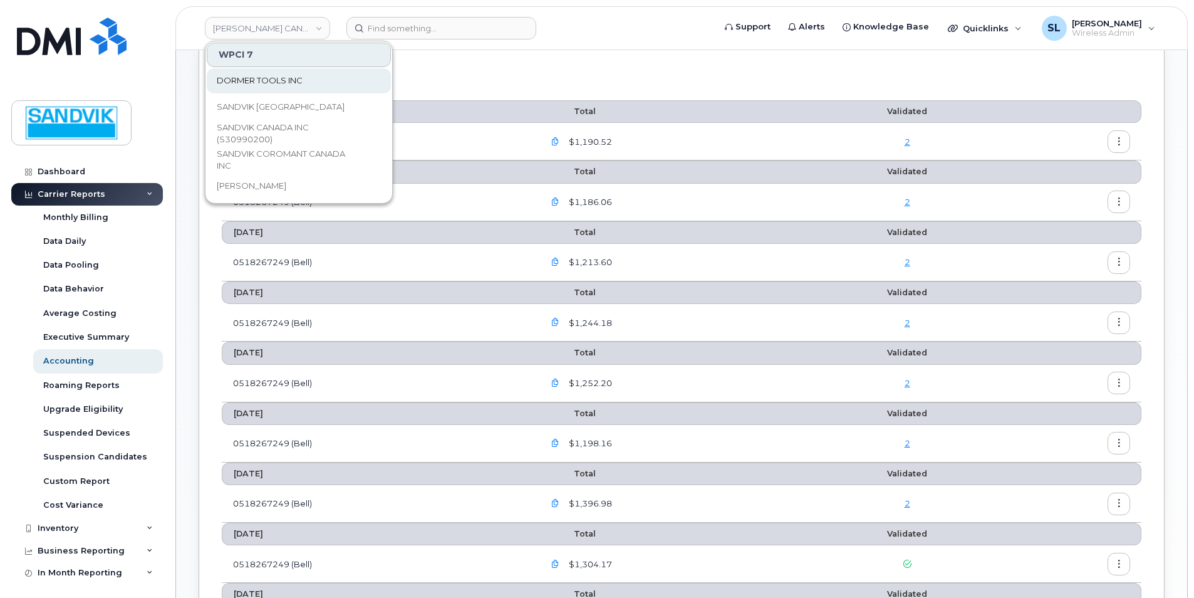
scroll to position [104, 0]
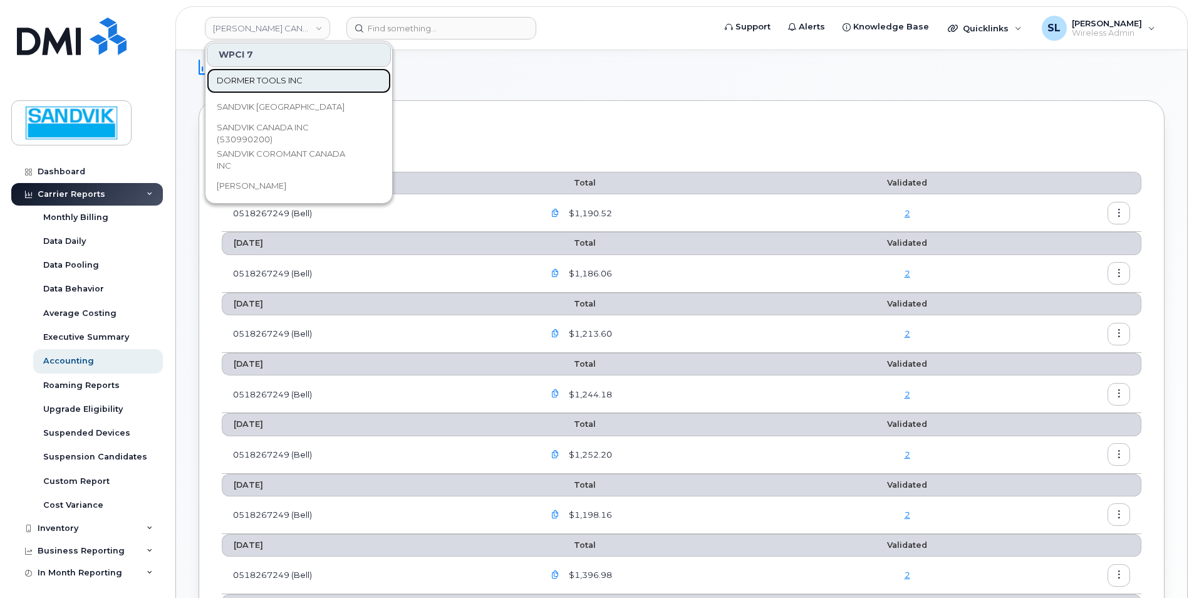
click at [282, 87] on link "DORMER TOOLS INC" at bounding box center [299, 80] width 184 height 25
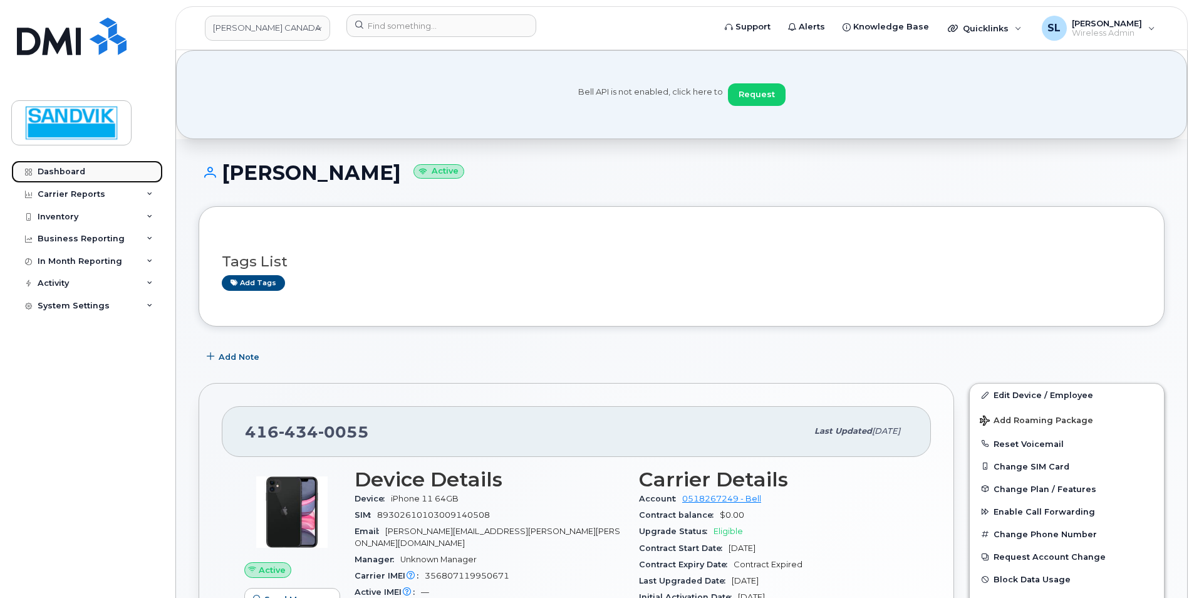
click at [81, 169] on div "Dashboard" at bounding box center [62, 172] width 48 height 10
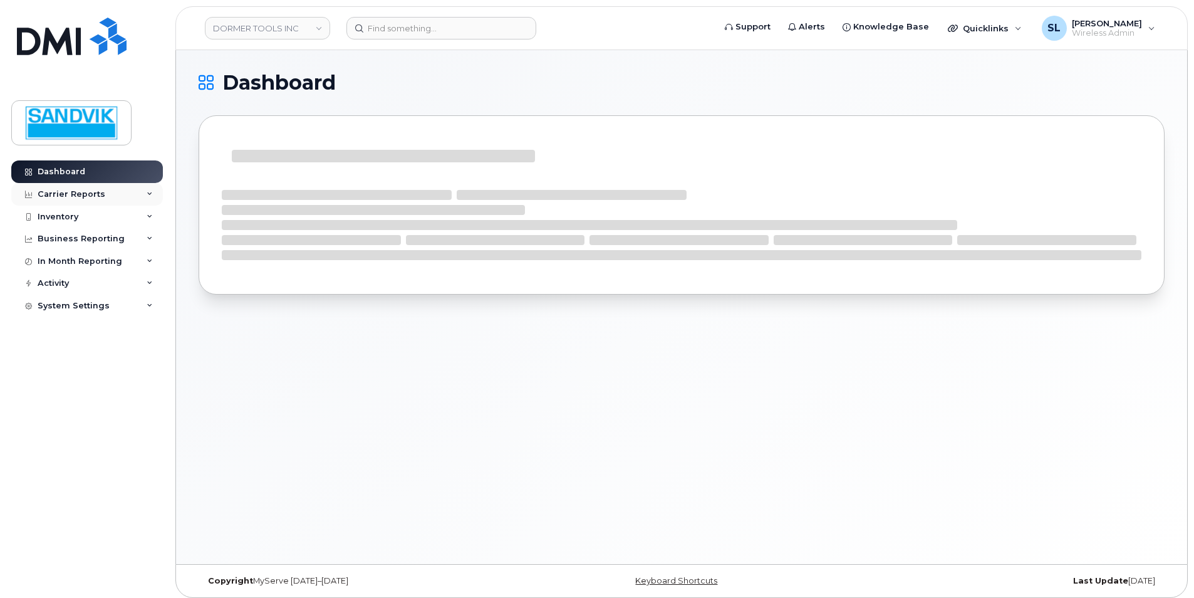
click at [80, 192] on div "Carrier Reports" at bounding box center [72, 194] width 68 height 10
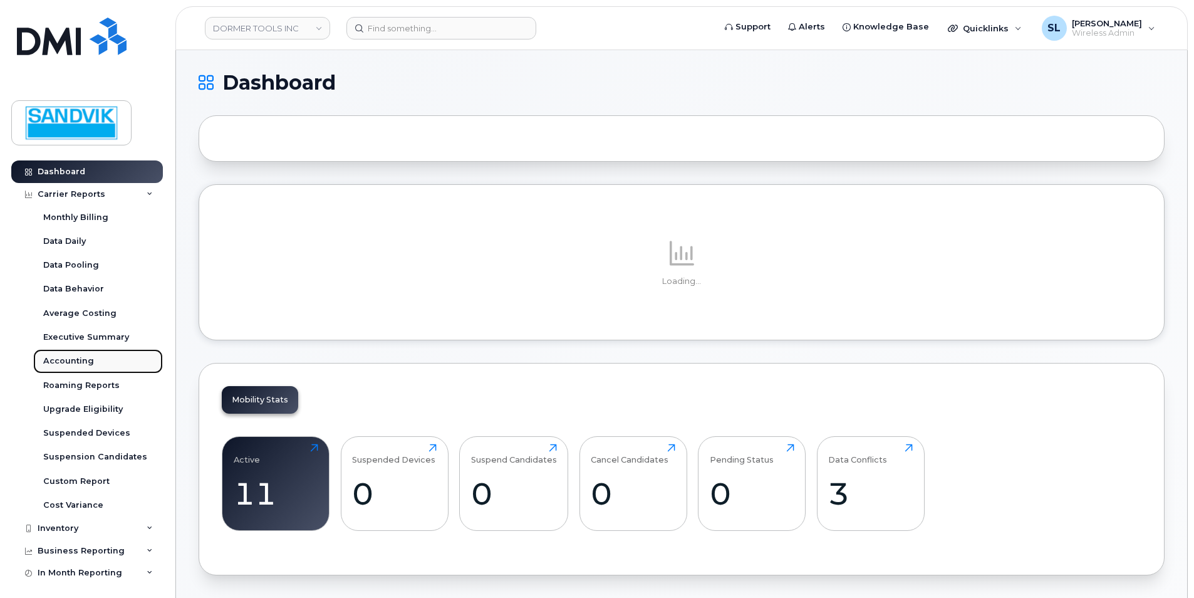
click at [76, 360] on div "Accounting" at bounding box center [68, 360] width 51 height 11
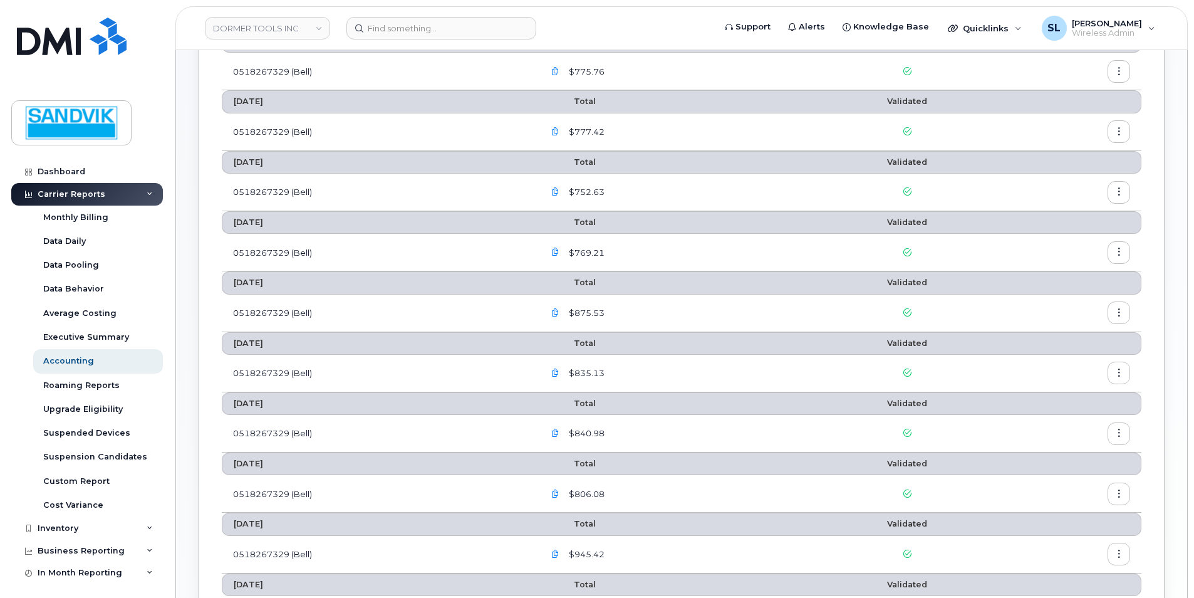
scroll to position [125, 0]
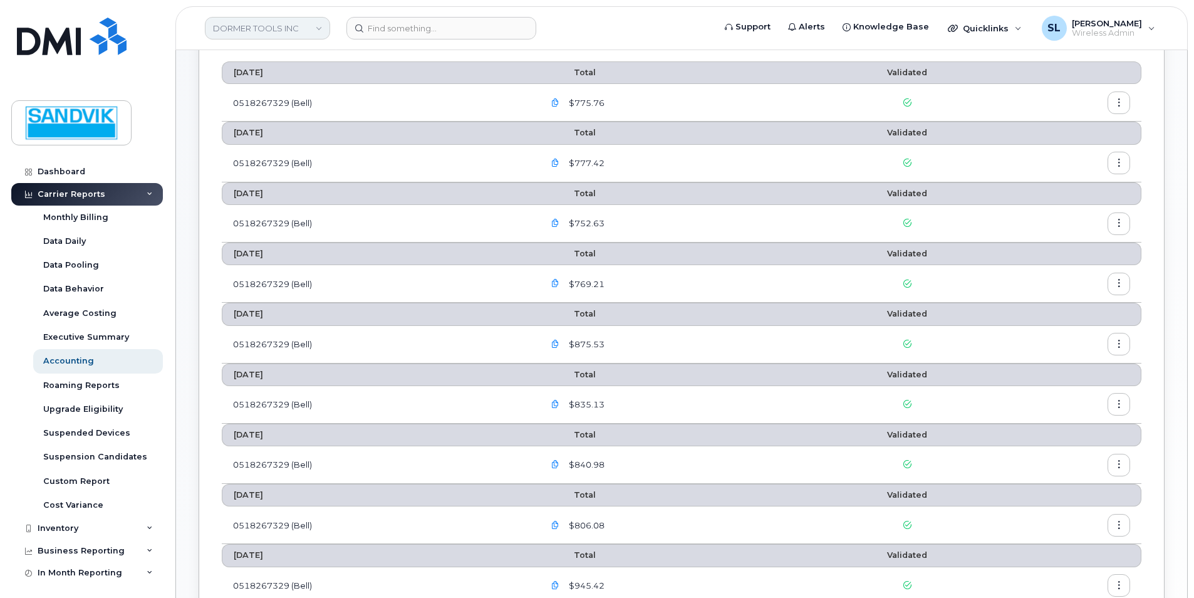
click at [279, 33] on link "DORMER TOOLS INC" at bounding box center [267, 28] width 125 height 23
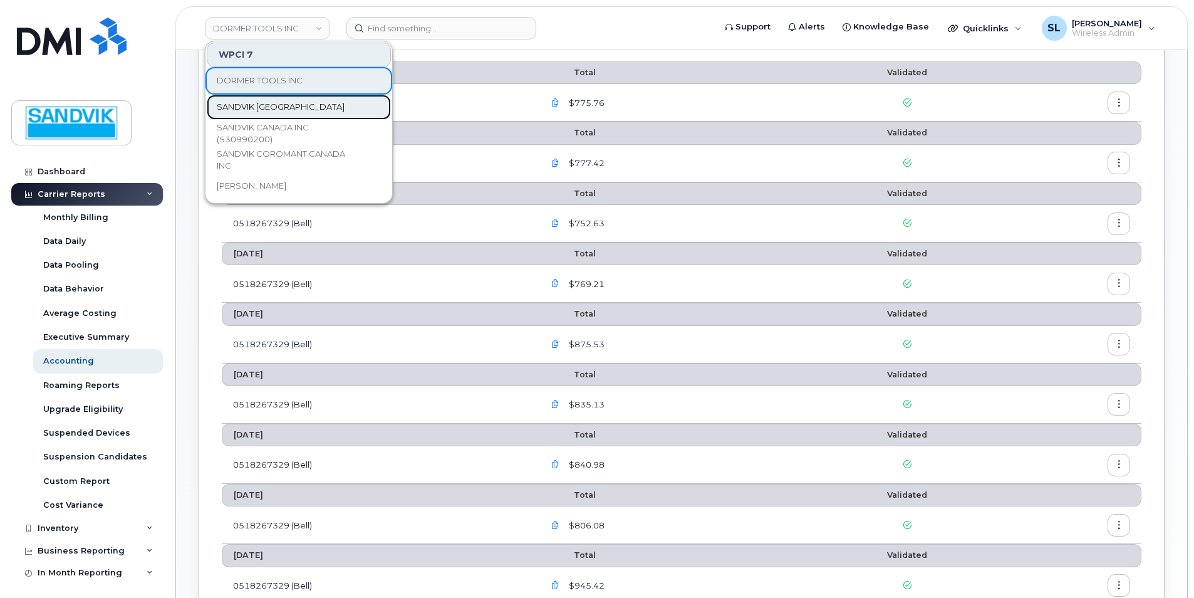
click at [259, 107] on span "SANDVIK [GEOGRAPHIC_DATA]" at bounding box center [281, 107] width 128 height 13
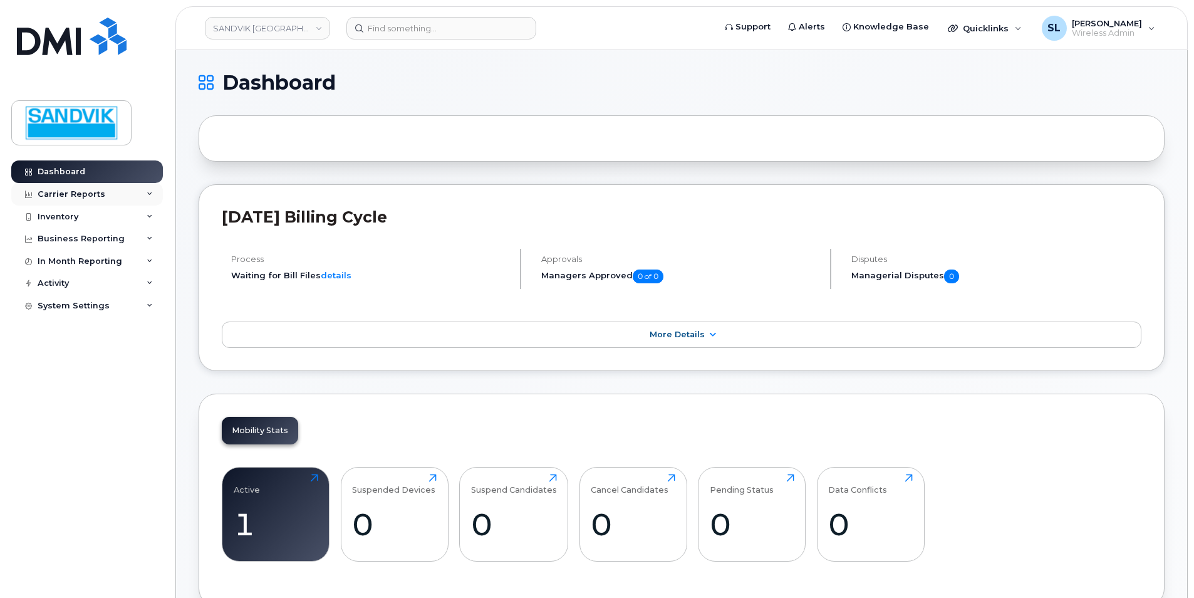
click at [70, 195] on div "Carrier Reports" at bounding box center [72, 194] width 68 height 10
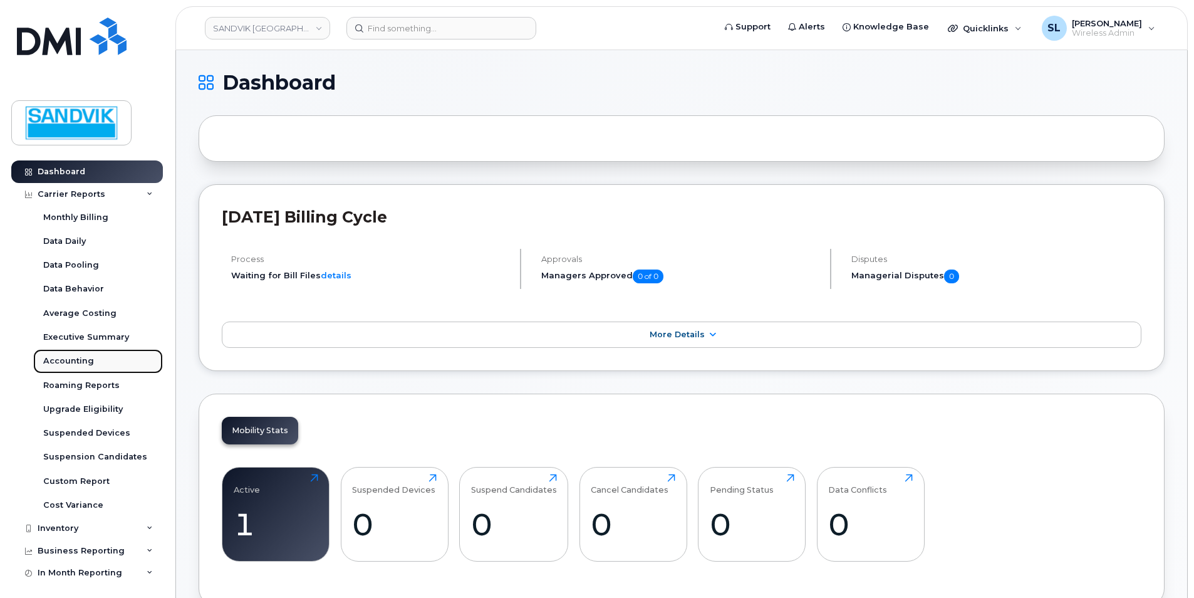
click at [63, 360] on div "Accounting" at bounding box center [68, 360] width 51 height 11
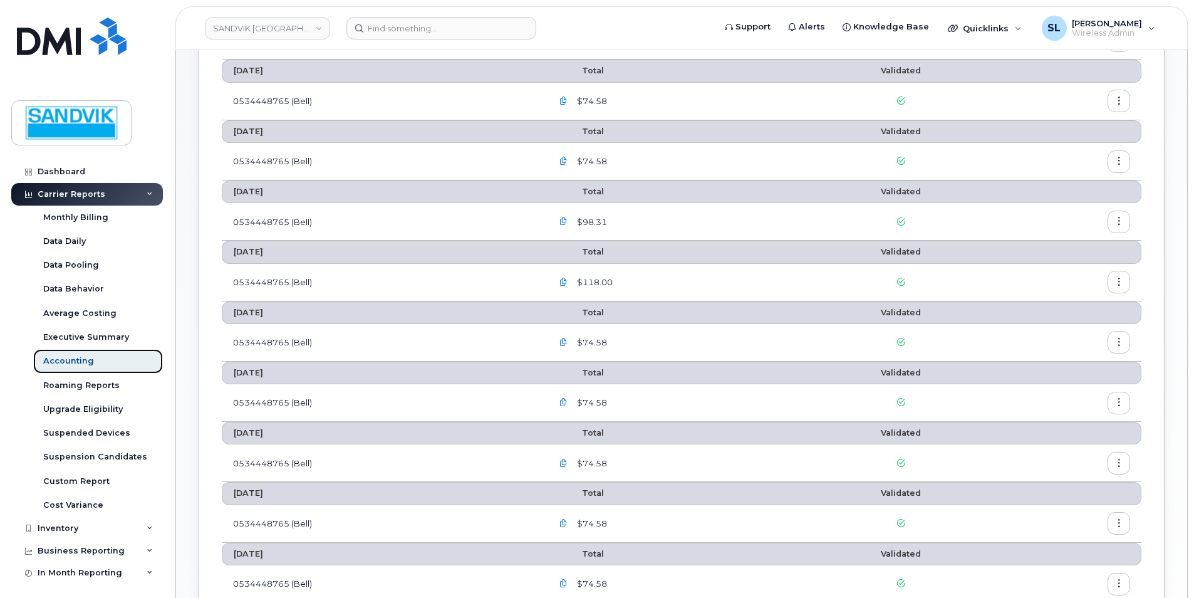
scroll to position [188, 0]
click at [226, 33] on link "SANDVIK CANADA" at bounding box center [267, 28] width 125 height 23
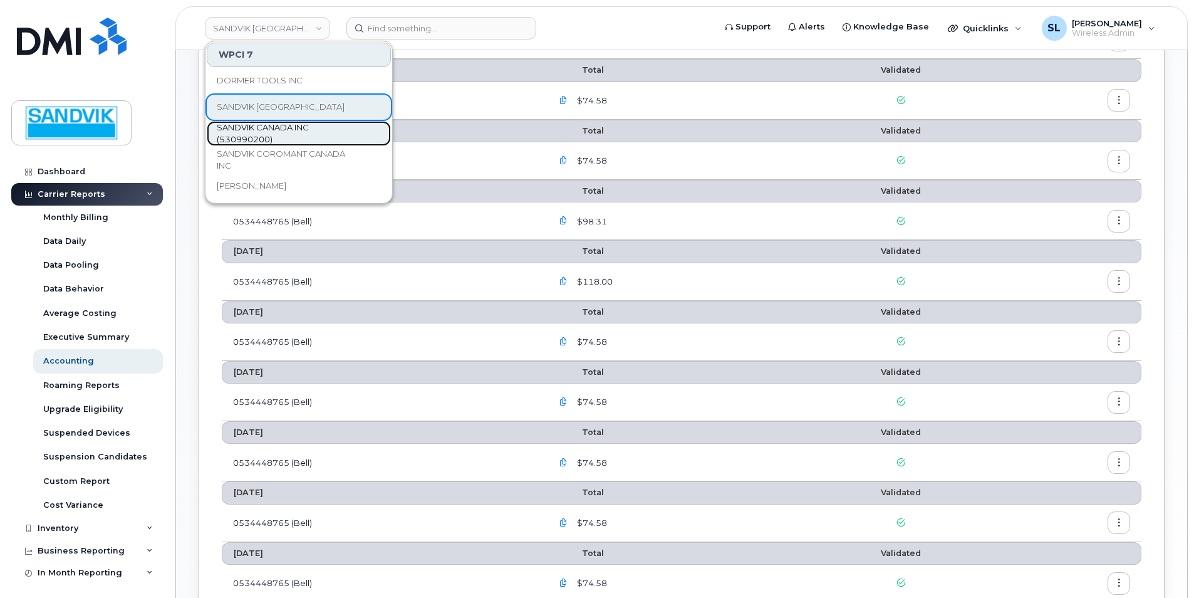
click at [231, 130] on span "SANDVIK CANADA INC (530990200)" at bounding box center [289, 134] width 144 height 24
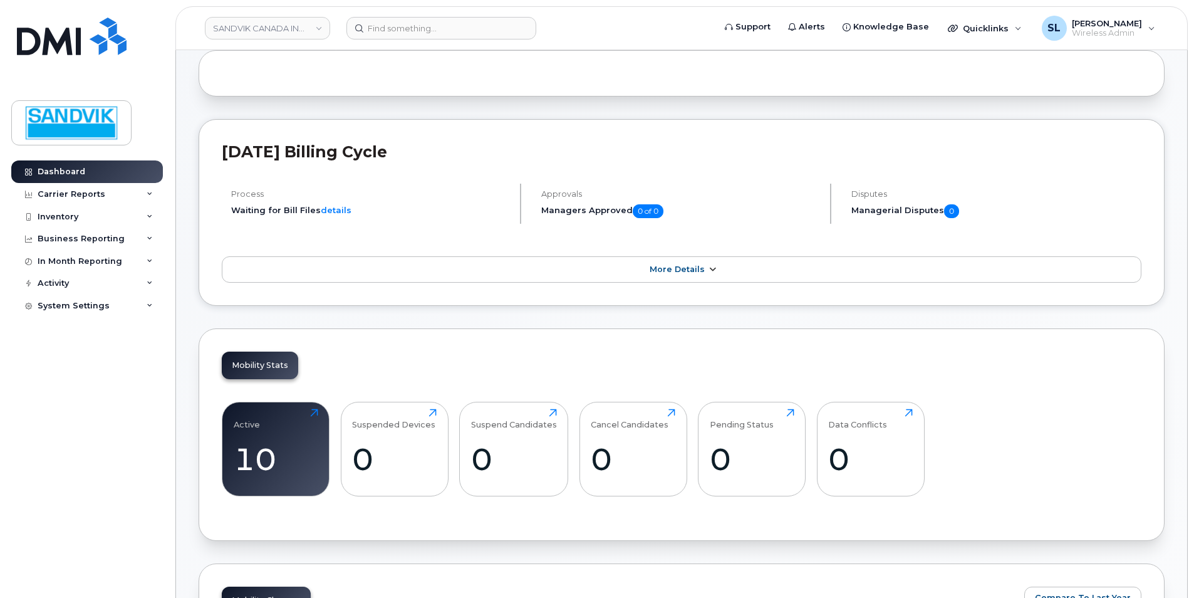
scroll to position [188, 0]
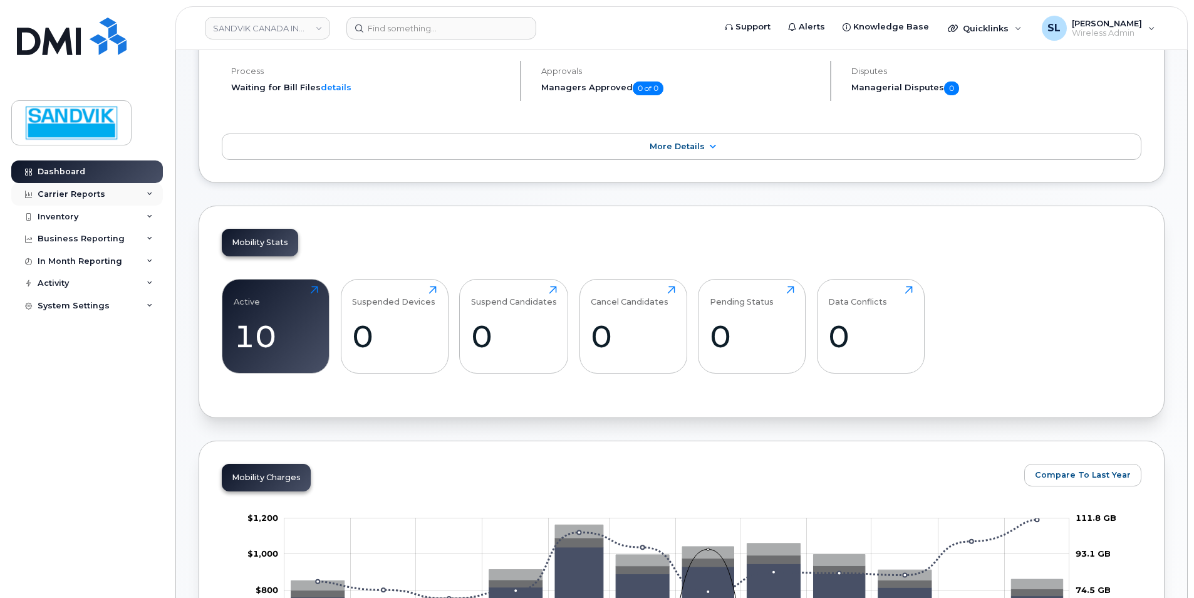
click at [79, 196] on div "Carrier Reports" at bounding box center [72, 194] width 68 height 10
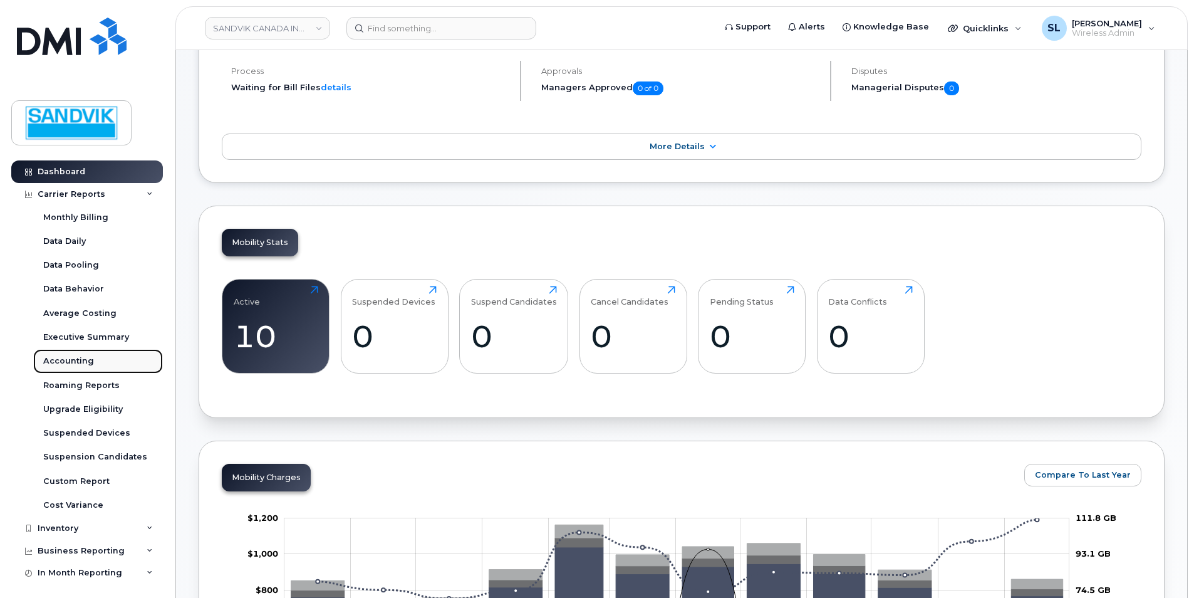
click at [72, 364] on div "Accounting" at bounding box center [68, 360] width 51 height 11
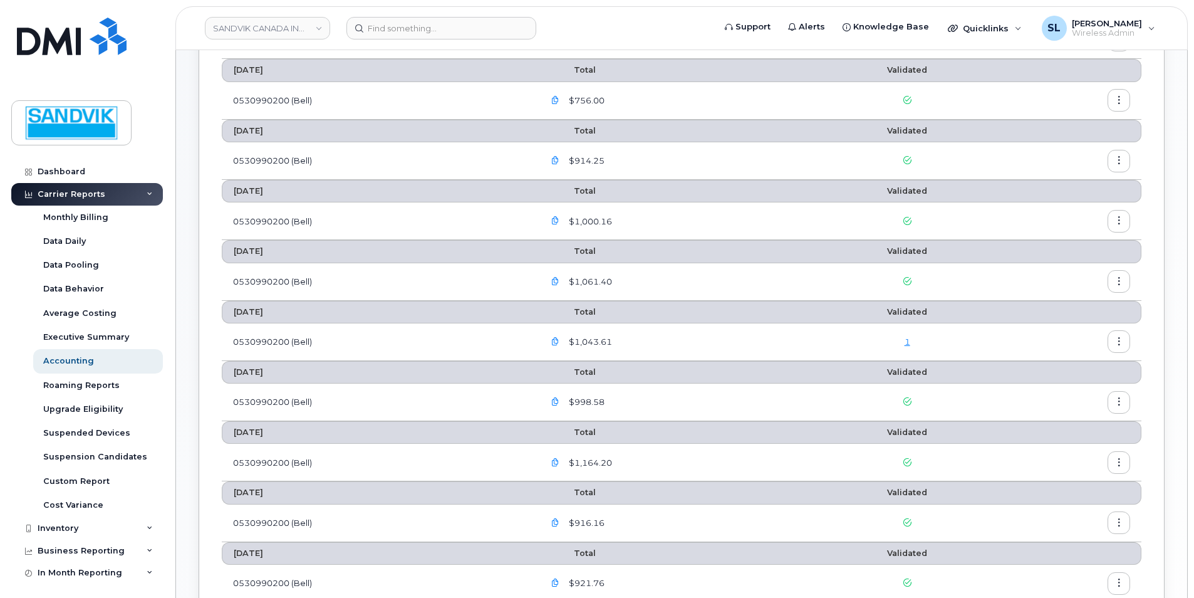
scroll to position [125, 0]
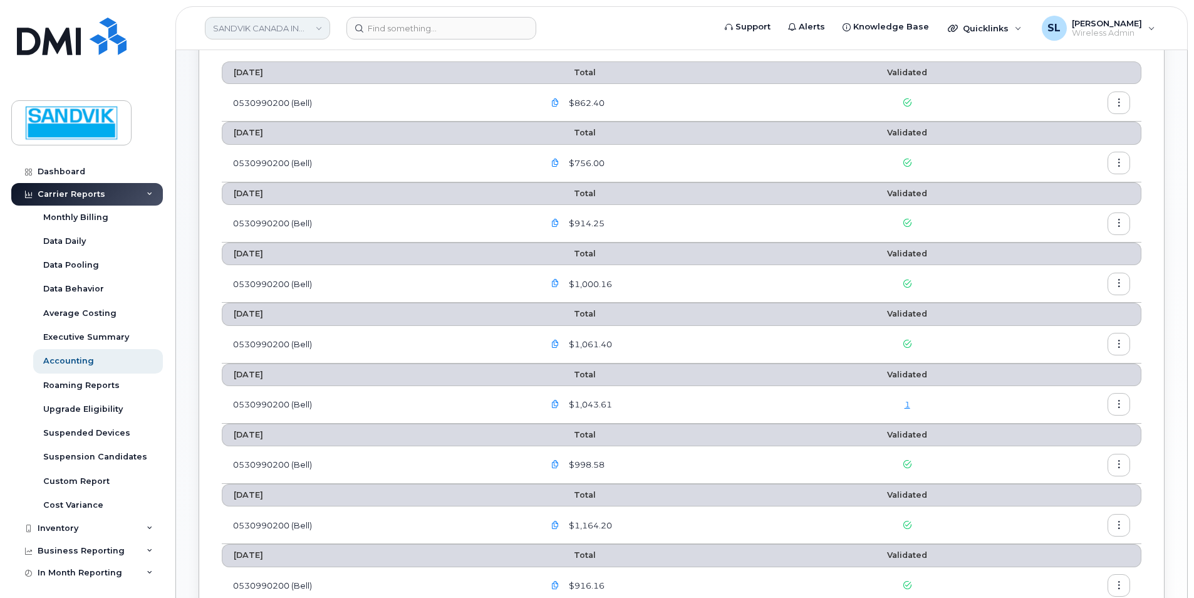
click at [217, 31] on link "SANDVIK CANADA INC (530990200)" at bounding box center [267, 28] width 125 height 23
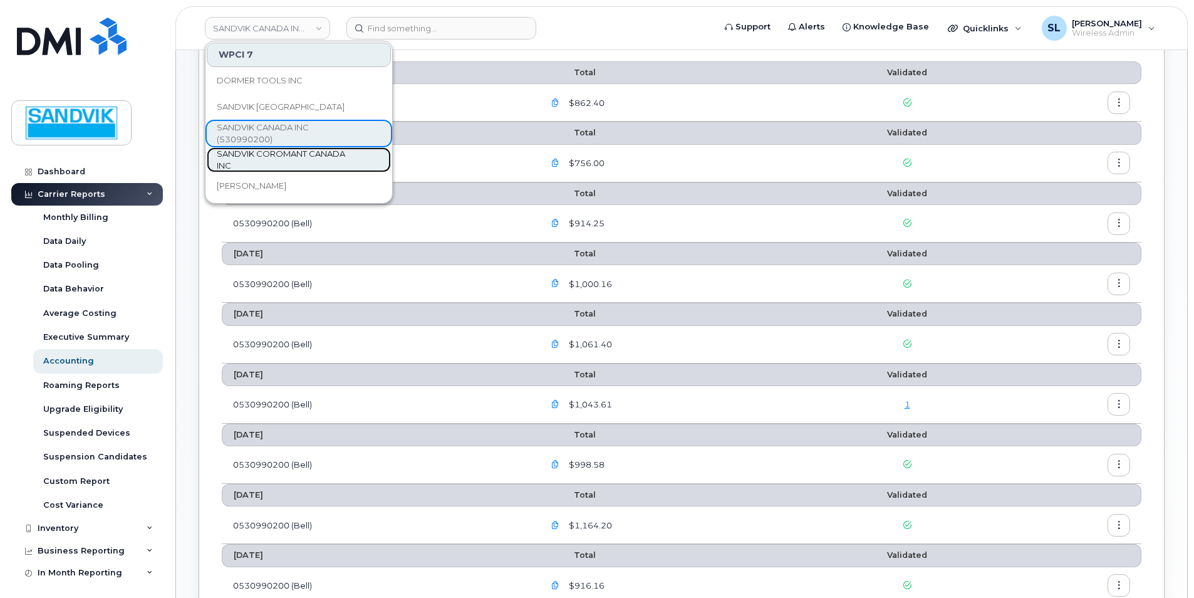
click at [265, 150] on span "SANDVIK COROMANT CANADA INC" at bounding box center [289, 160] width 144 height 24
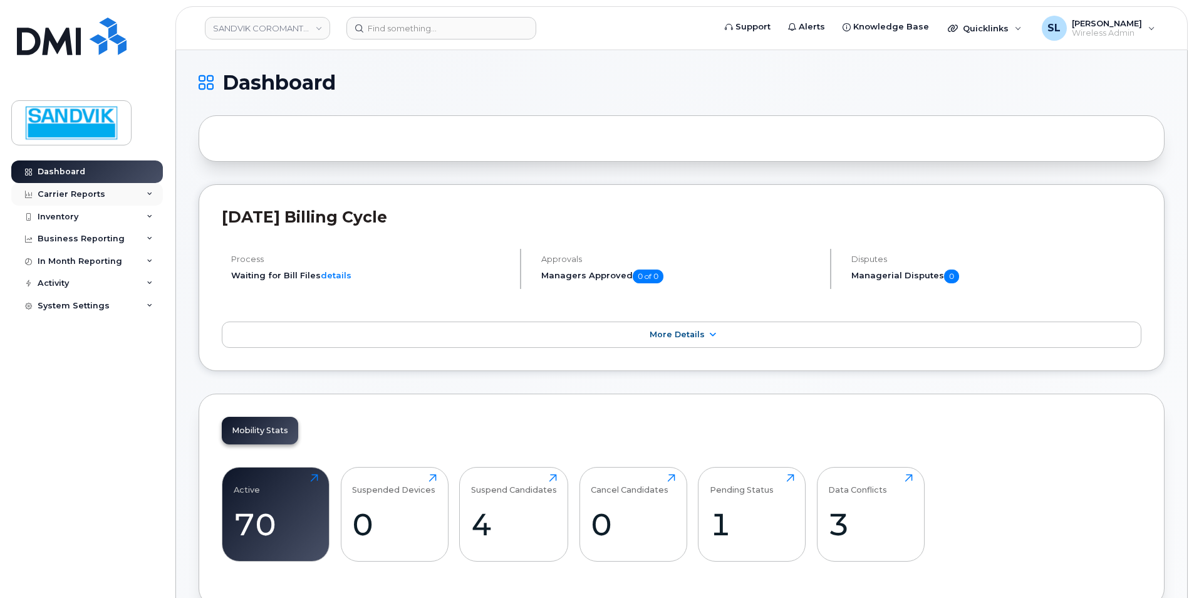
click at [73, 192] on div "Carrier Reports" at bounding box center [72, 194] width 68 height 10
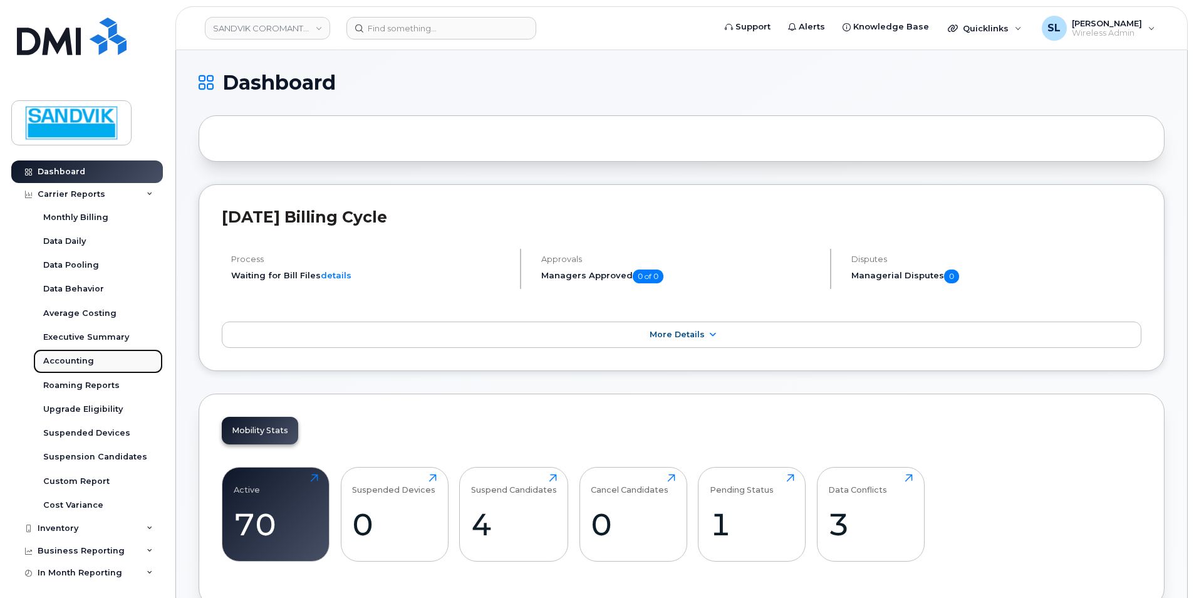
click at [71, 354] on link "Accounting" at bounding box center [98, 361] width 130 height 24
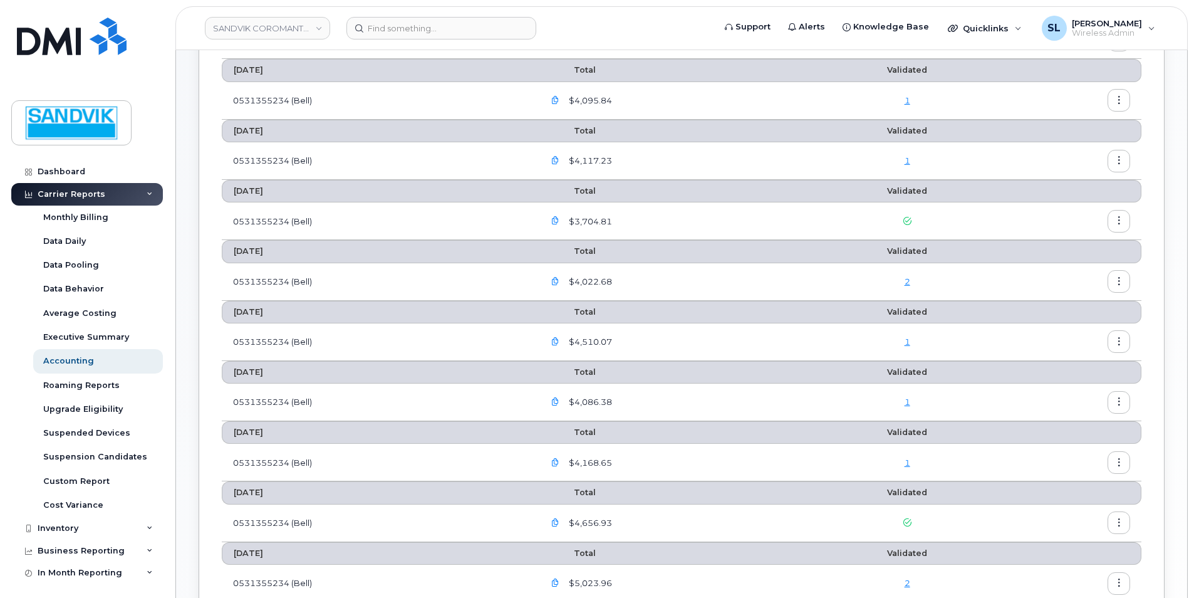
scroll to position [125, 0]
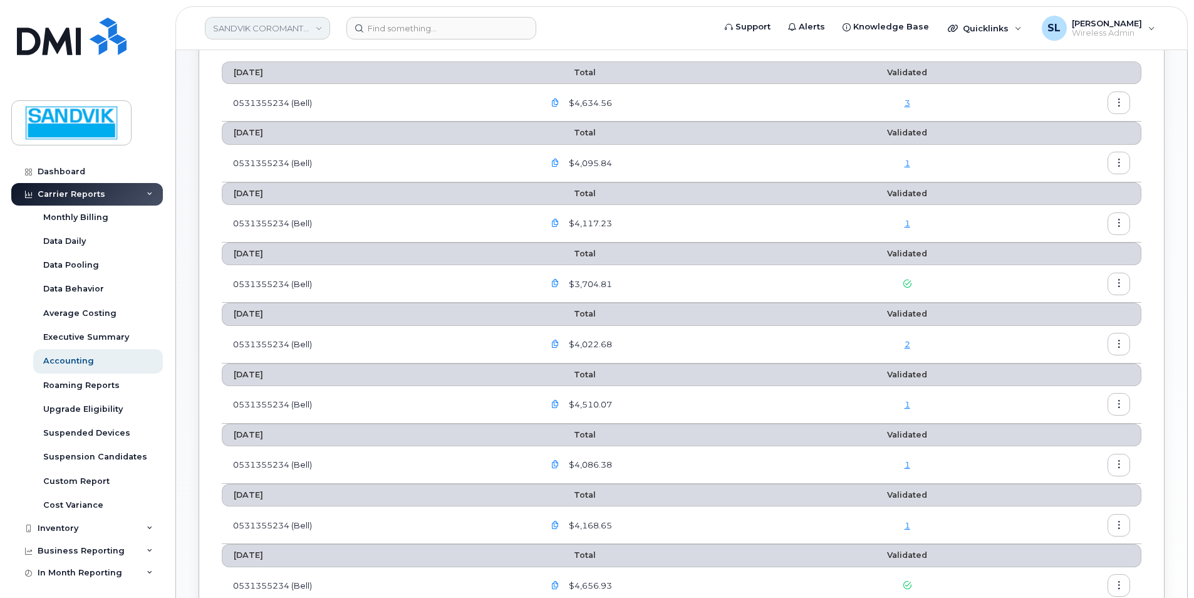
click at [305, 24] on link "SANDVIK COROMANT CANADA INC" at bounding box center [267, 28] width 125 height 23
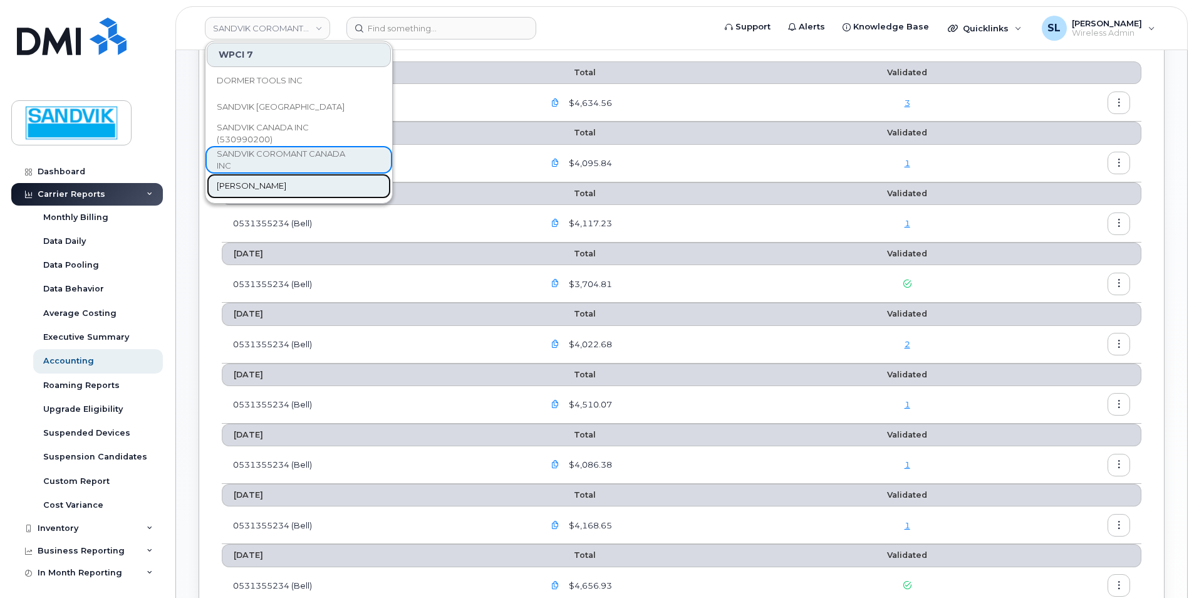
click at [285, 192] on link "Sandvik Tamrock" at bounding box center [299, 186] width 184 height 25
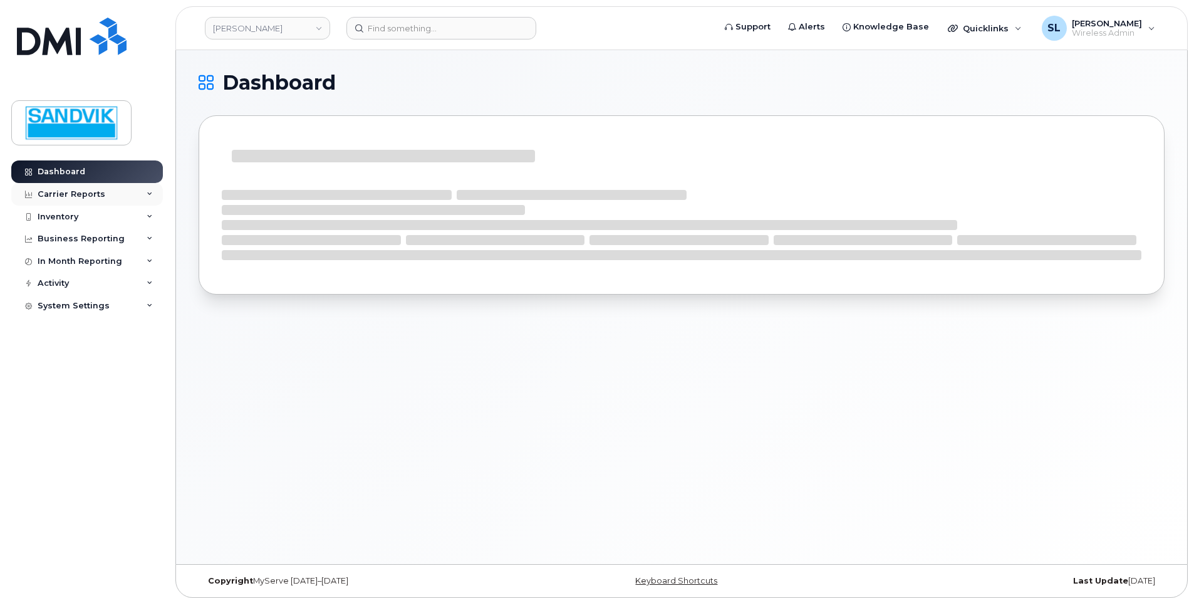
click at [57, 195] on div "Carrier Reports" at bounding box center [72, 194] width 68 height 10
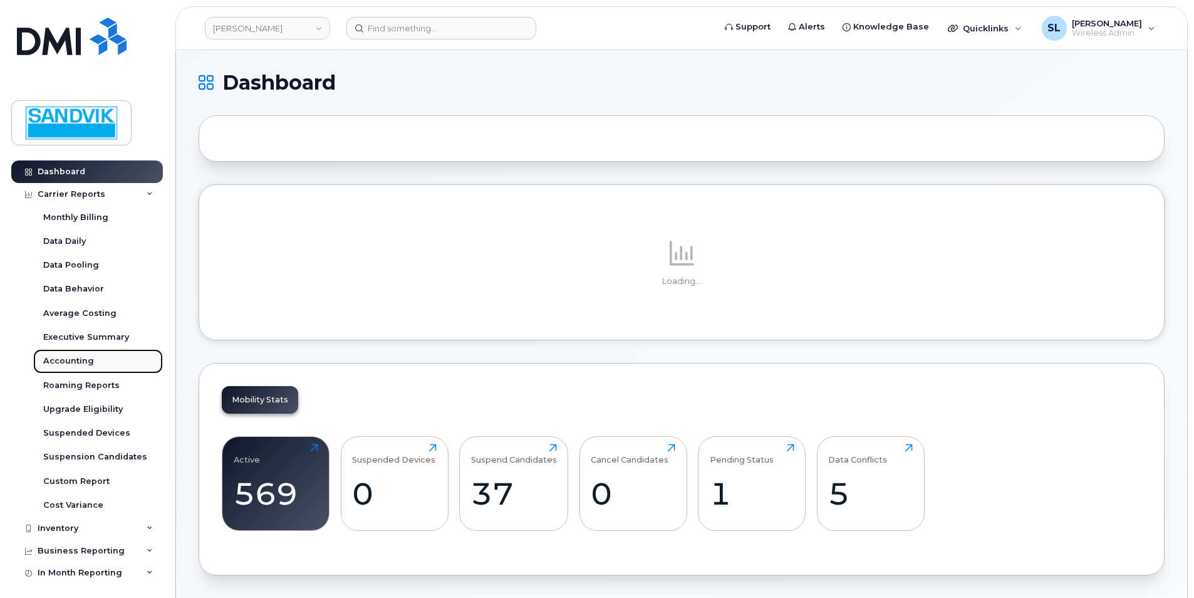
click at [90, 361] on div "Accounting" at bounding box center [68, 360] width 51 height 11
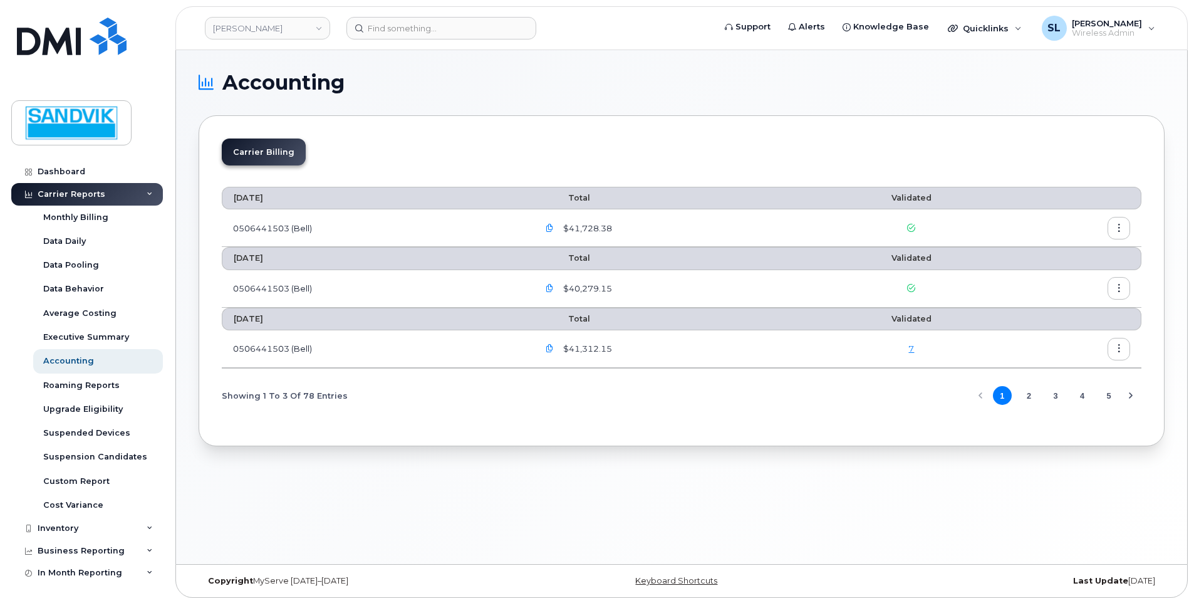
click at [1030, 393] on button "2" at bounding box center [1028, 395] width 19 height 19
click at [1053, 396] on button "3" at bounding box center [1055, 395] width 19 height 19
click at [1031, 397] on button "2" at bounding box center [1028, 395] width 19 height 19
click at [1002, 397] on button "1" at bounding box center [1002, 395] width 19 height 19
click at [296, 23] on link "[PERSON_NAME]" at bounding box center [267, 28] width 125 height 23
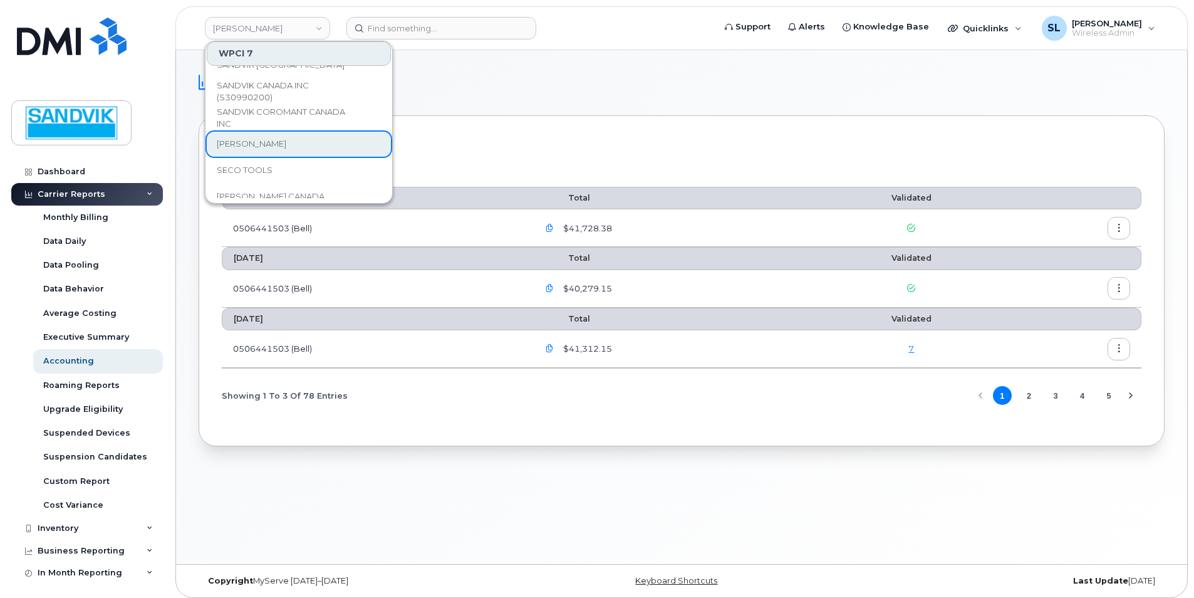
scroll to position [63, 0]
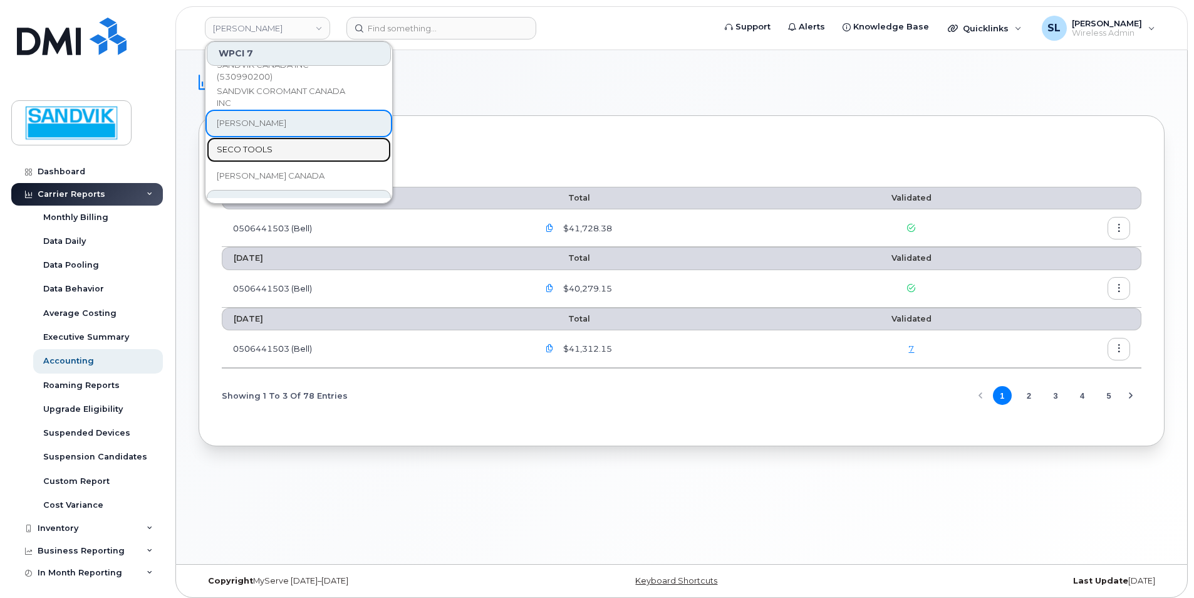
click at [251, 148] on span "SECO TOOLS" at bounding box center [245, 149] width 56 height 13
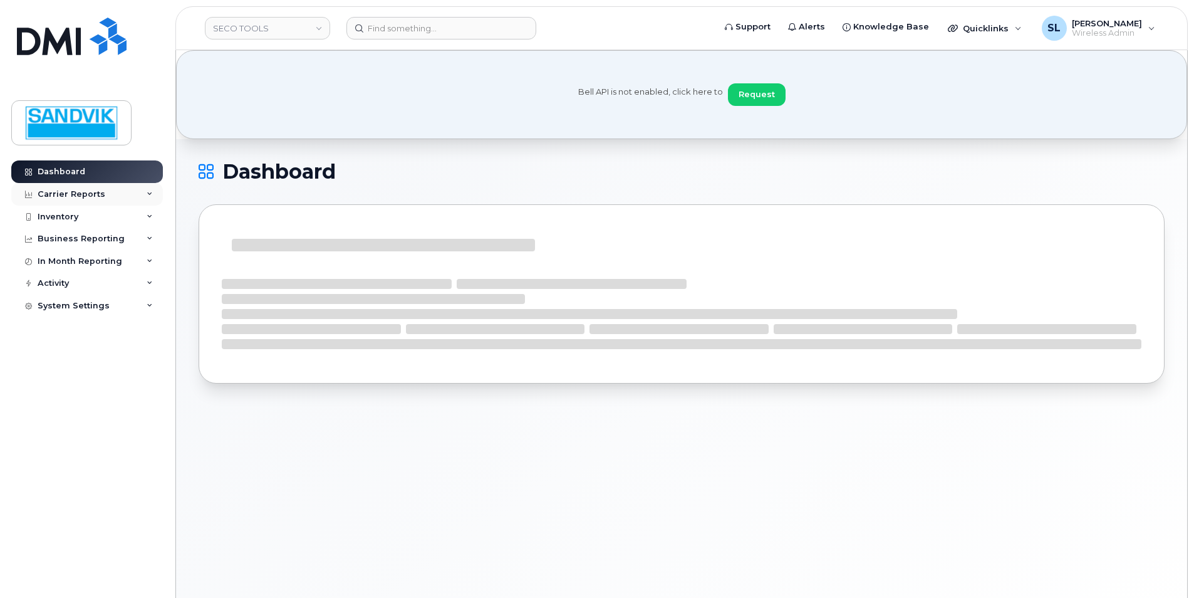
click at [66, 192] on div "Carrier Reports" at bounding box center [72, 194] width 68 height 10
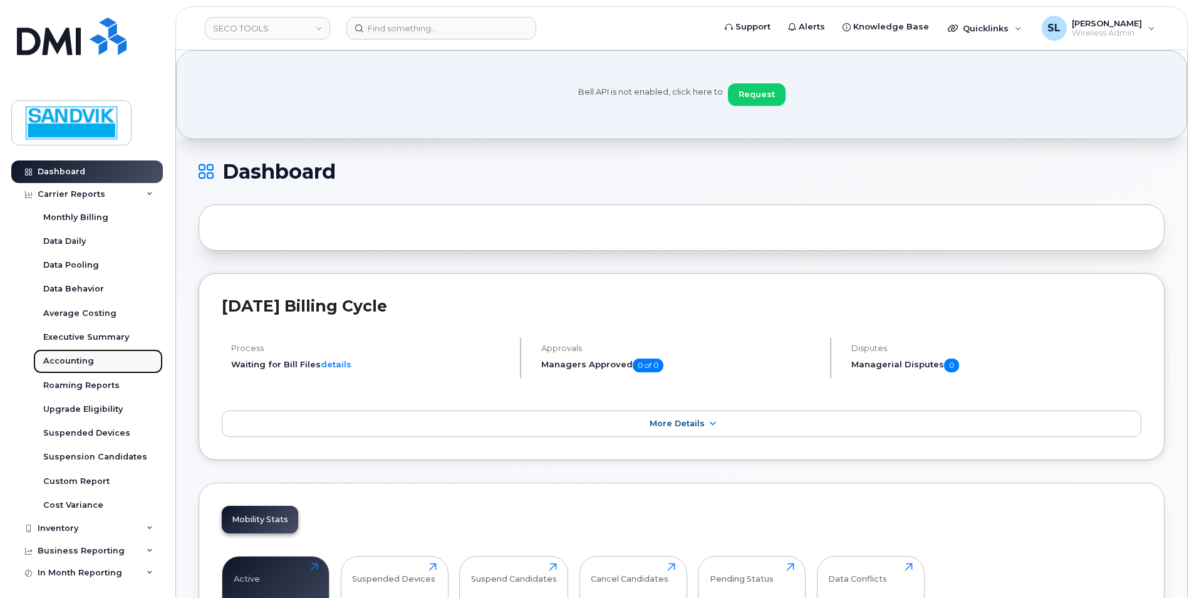
click at [74, 361] on div "Accounting" at bounding box center [68, 360] width 51 height 11
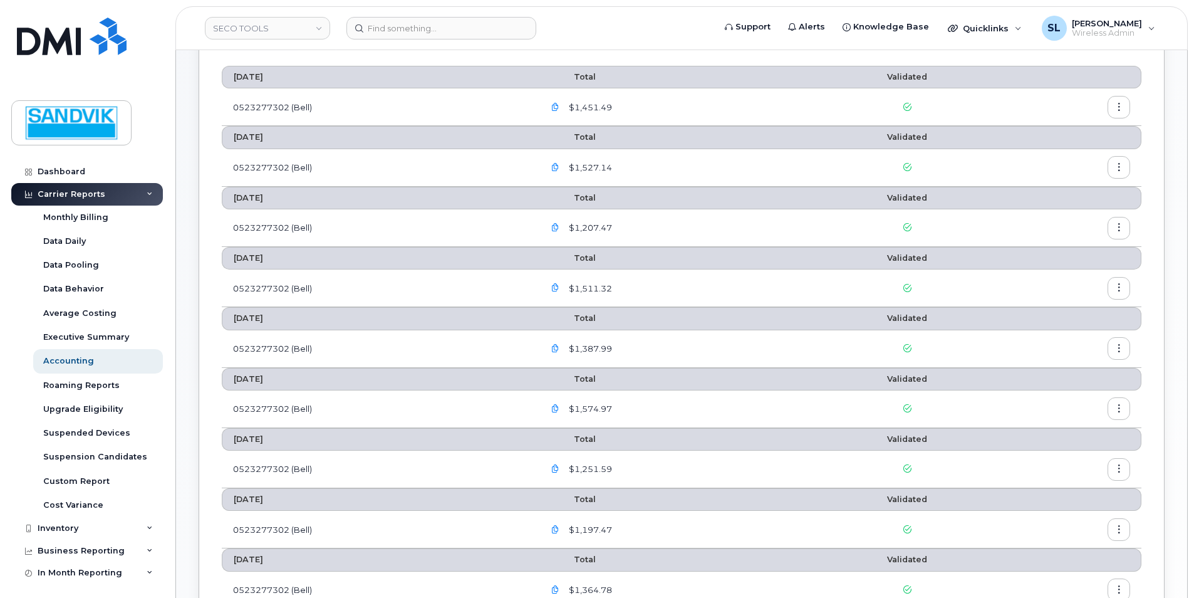
scroll to position [188, 0]
